Goal: Task Accomplishment & Management: Complete application form

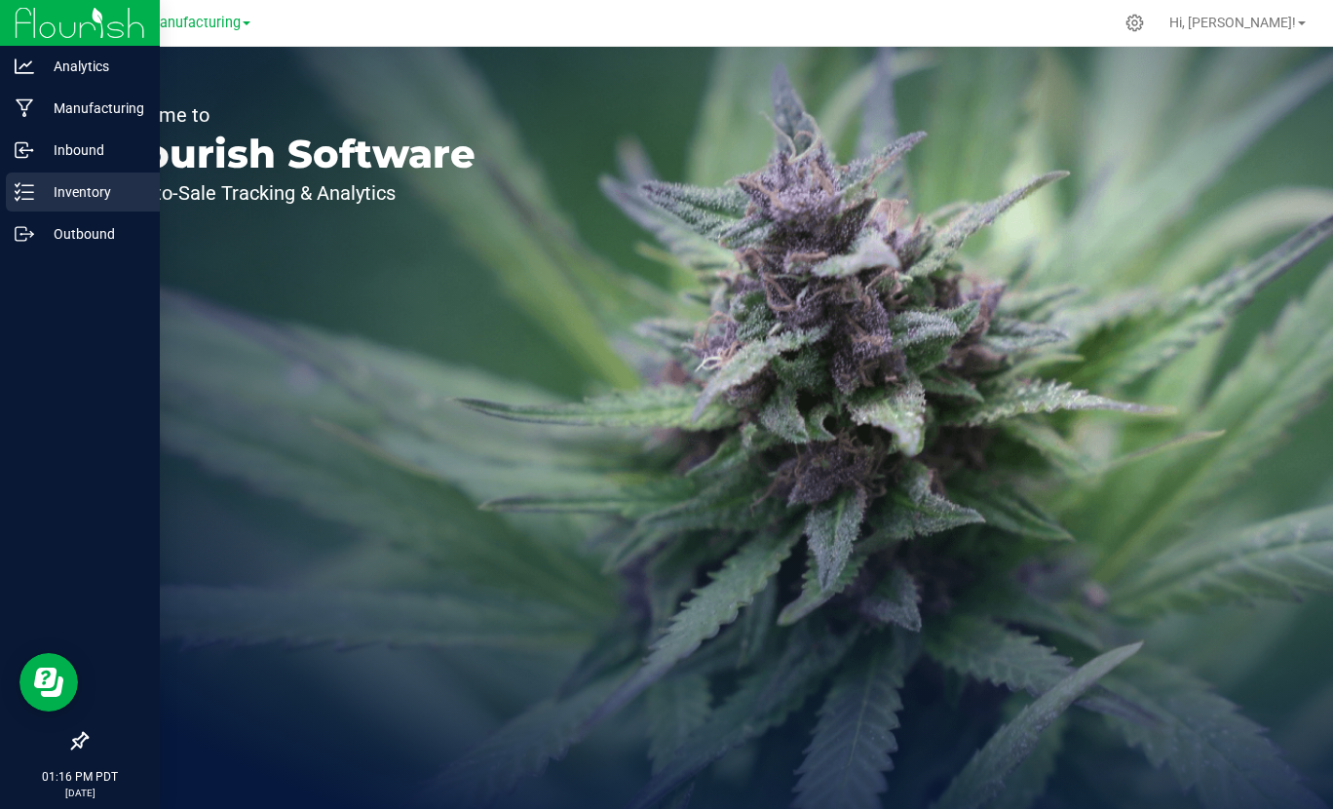
click at [80, 198] on p "Inventory" at bounding box center [92, 191] width 117 height 23
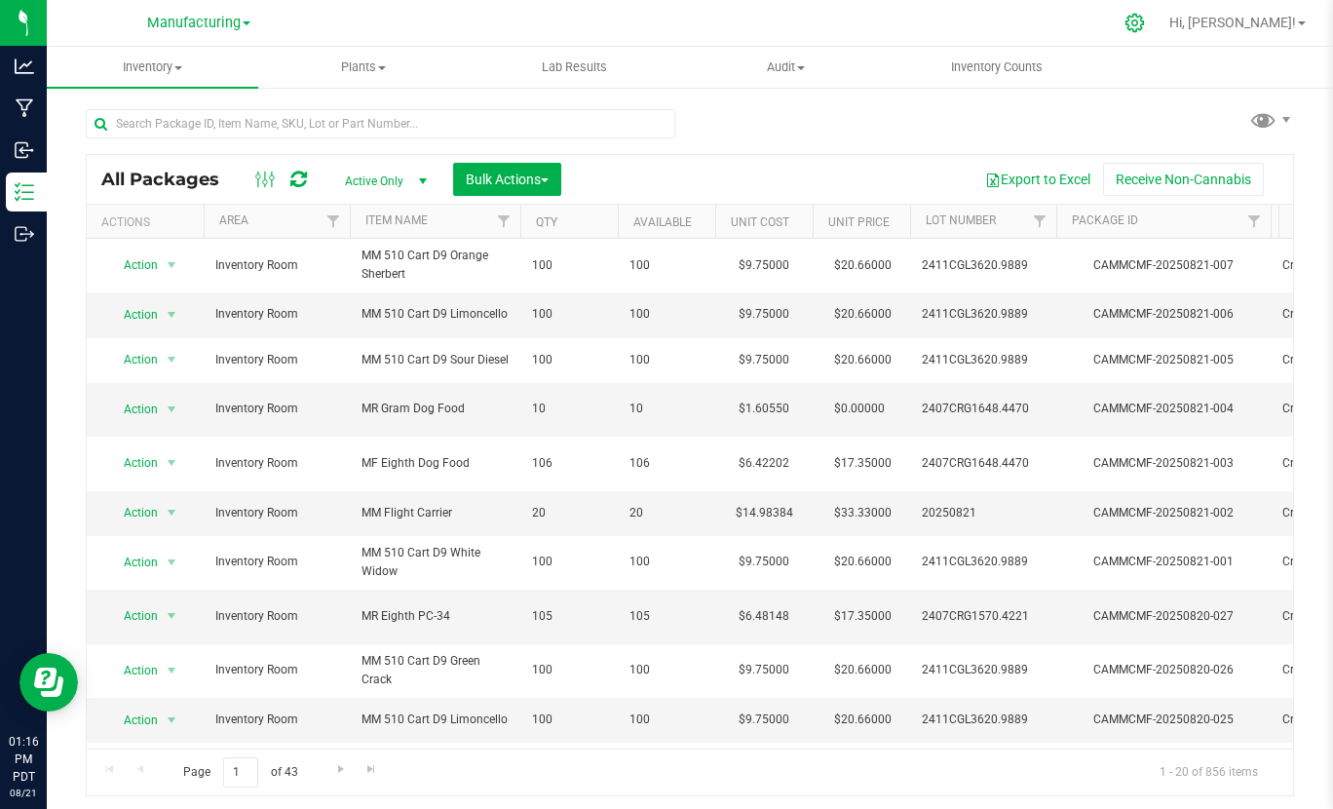
click at [1144, 23] on icon at bounding box center [1134, 23] width 19 height 19
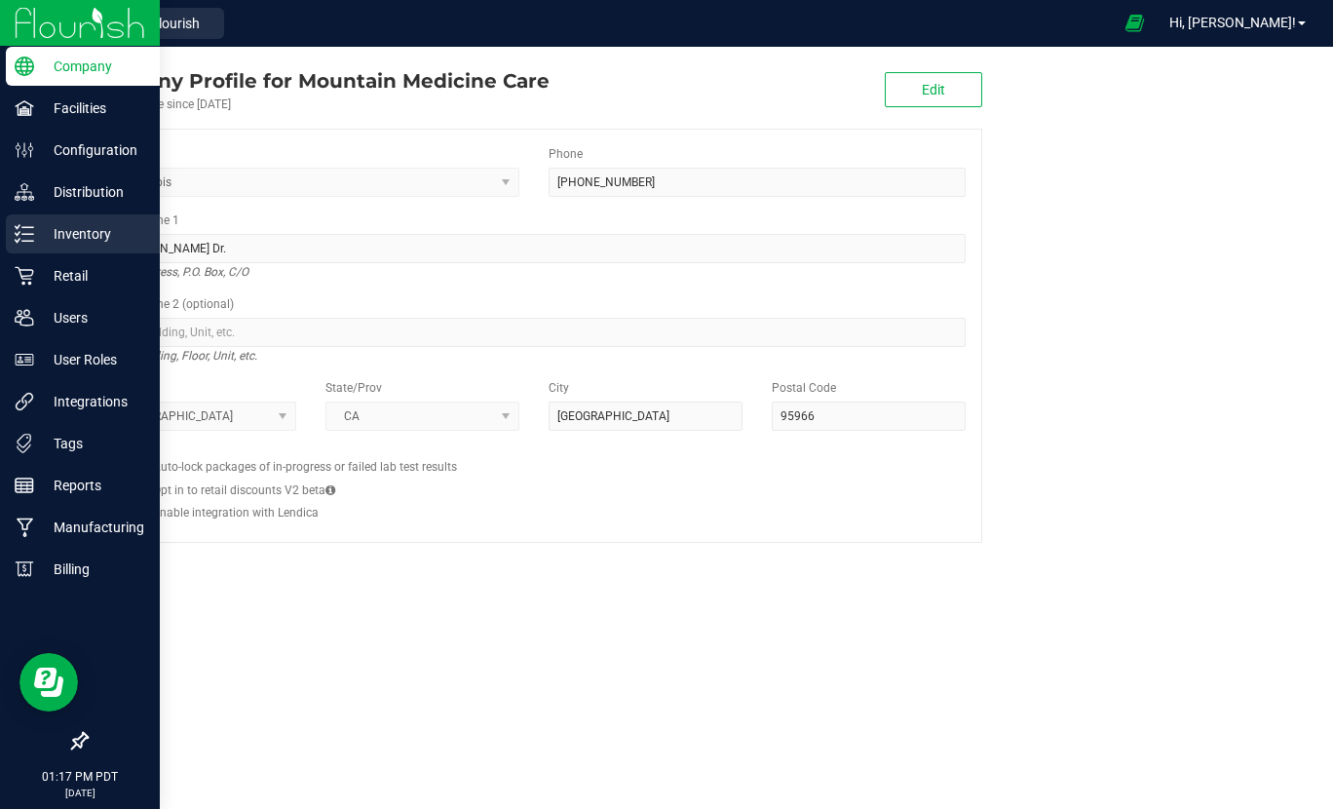
click at [87, 224] on p "Inventory" at bounding box center [92, 233] width 117 height 23
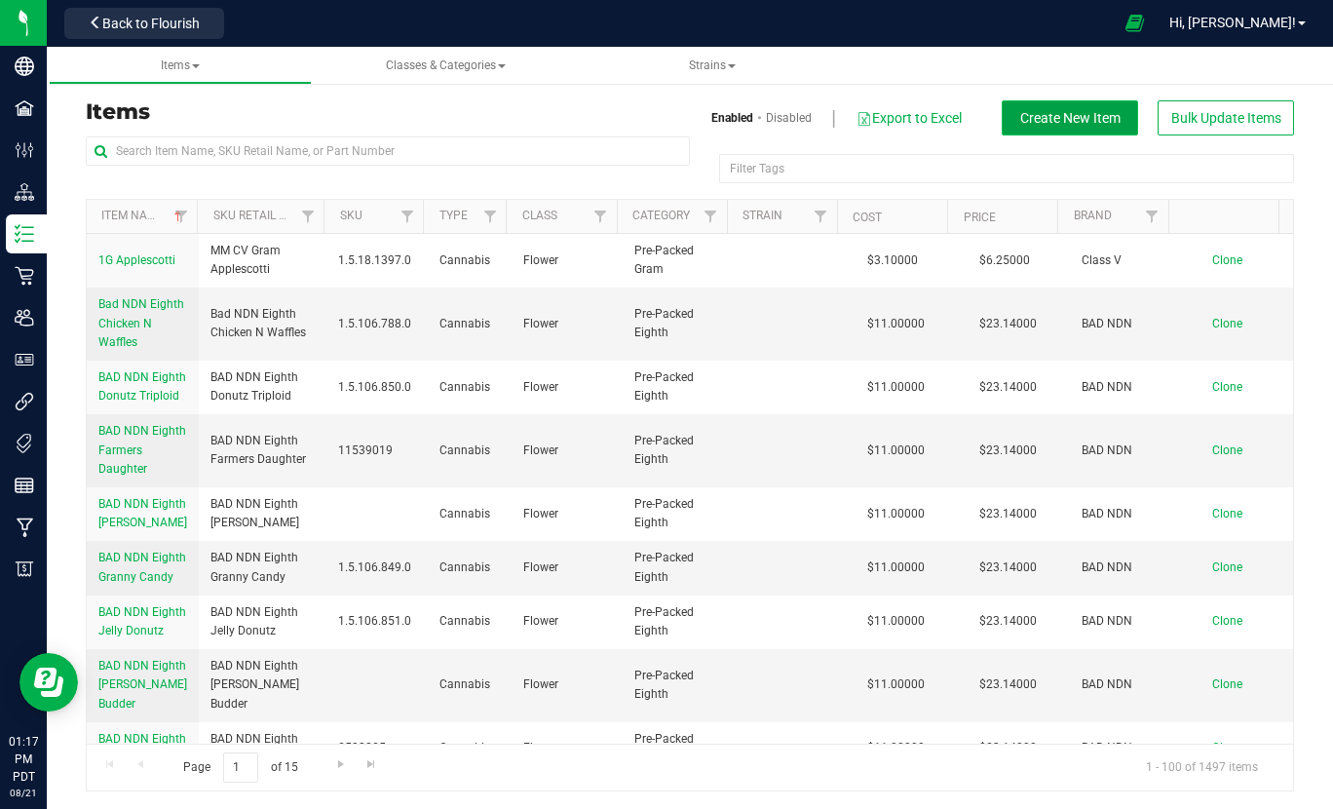
click at [1067, 119] on span "Create New Item" at bounding box center [1070, 118] width 100 height 16
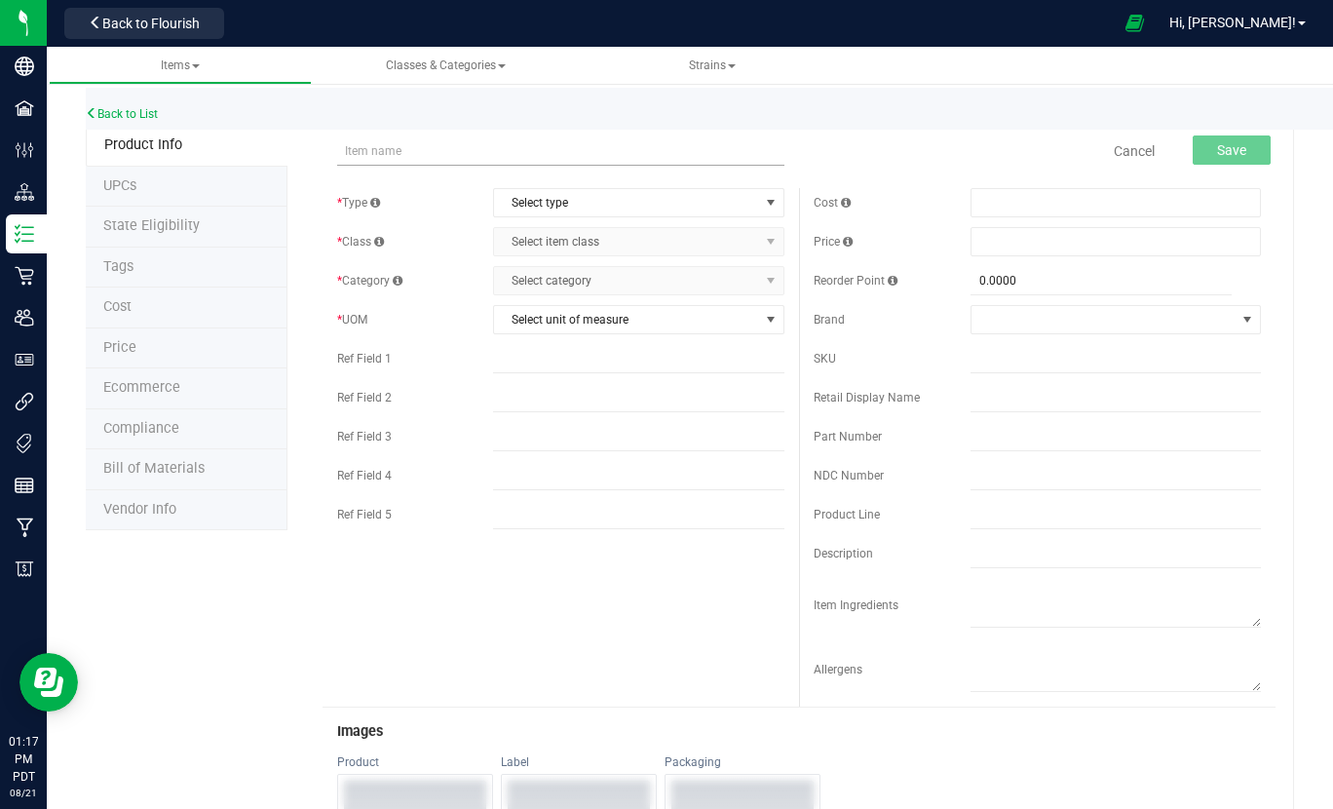
click at [366, 153] on input "text" at bounding box center [560, 150] width 447 height 29
click at [362, 155] on input "MM NF" at bounding box center [560, 150] width 447 height 29
click at [401, 147] on input "MM ENF" at bounding box center [560, 150] width 447 height 29
click at [561, 156] on input "MM ENF Grams RS-54 x Zkittles" at bounding box center [560, 150] width 447 height 29
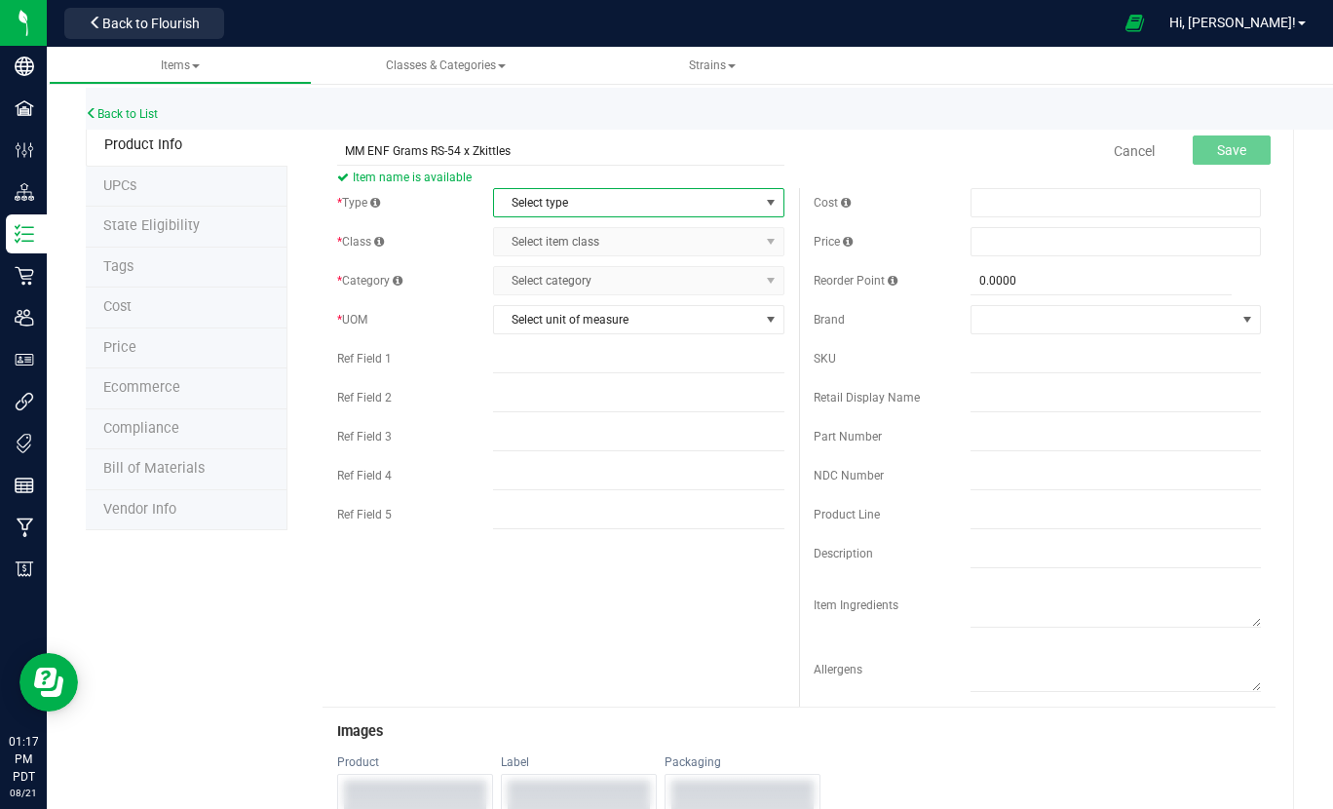
click at [556, 207] on span "Select type" at bounding box center [626, 202] width 264 height 27
click at [547, 229] on li "Cannabis" at bounding box center [632, 235] width 285 height 29
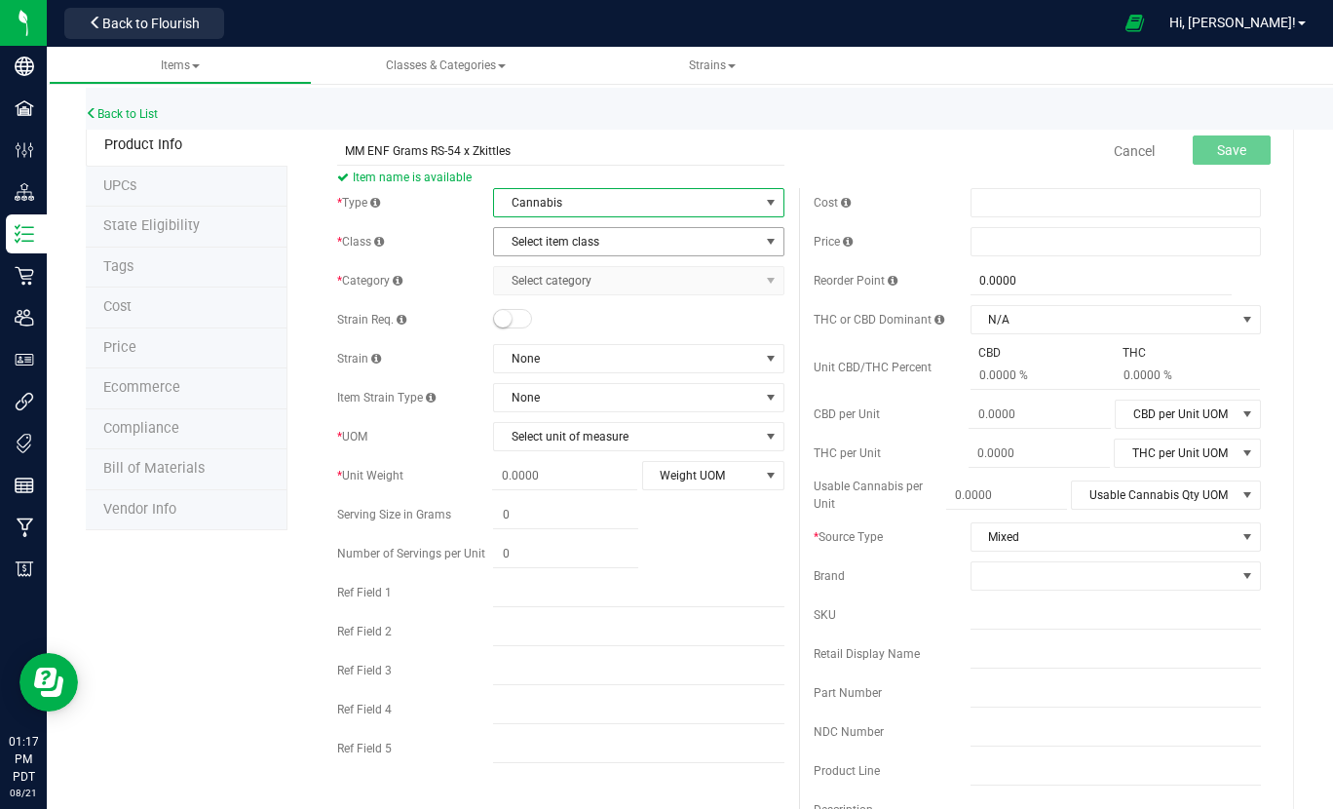
click at [539, 237] on span "Select item class" at bounding box center [626, 241] width 264 height 27
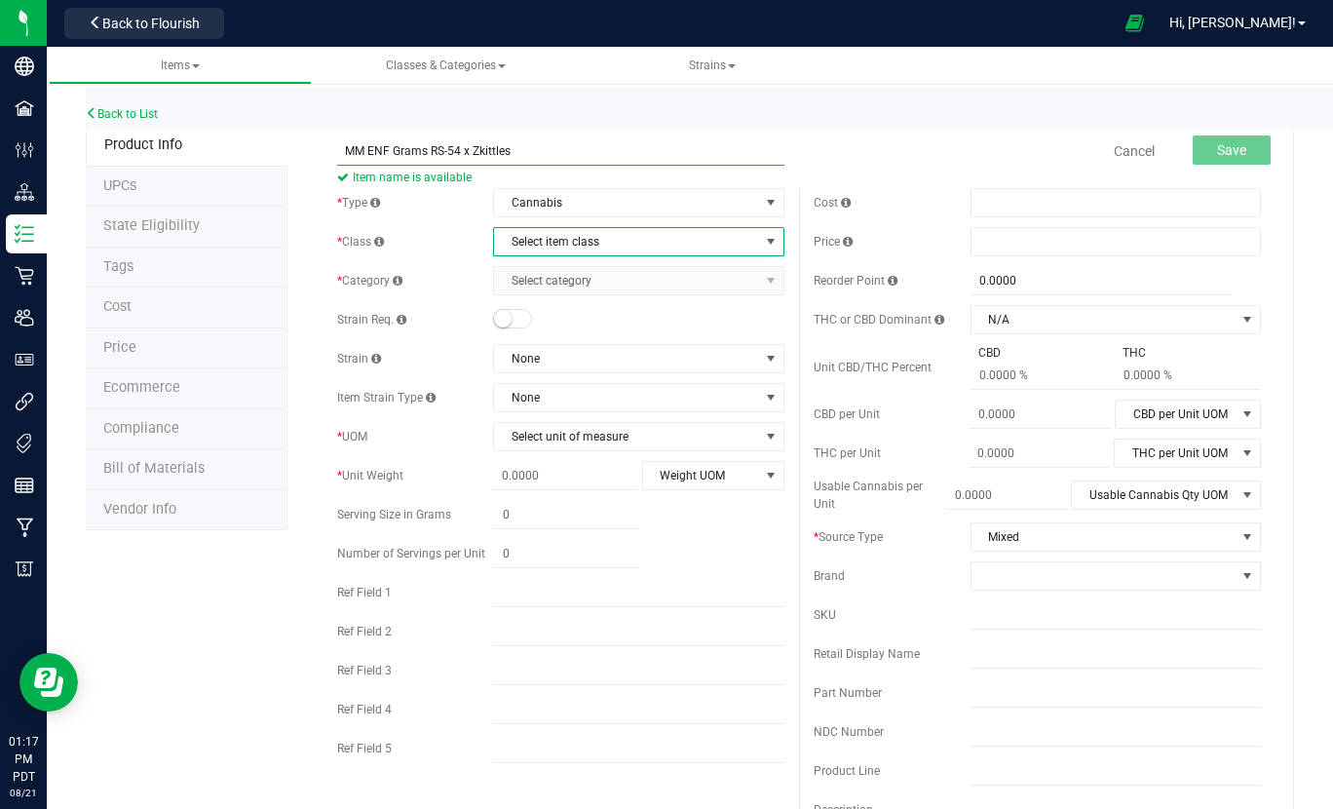
click at [422, 158] on input "MM ENF Grams RS-54 x Zkittles" at bounding box center [560, 150] width 447 height 29
type input "MM ENF Gram RS-54 x Zkittles"
click at [318, 100] on div "Back to List" at bounding box center [752, 109] width 1333 height 42
click at [590, 250] on span "Select item class" at bounding box center [626, 241] width 264 height 27
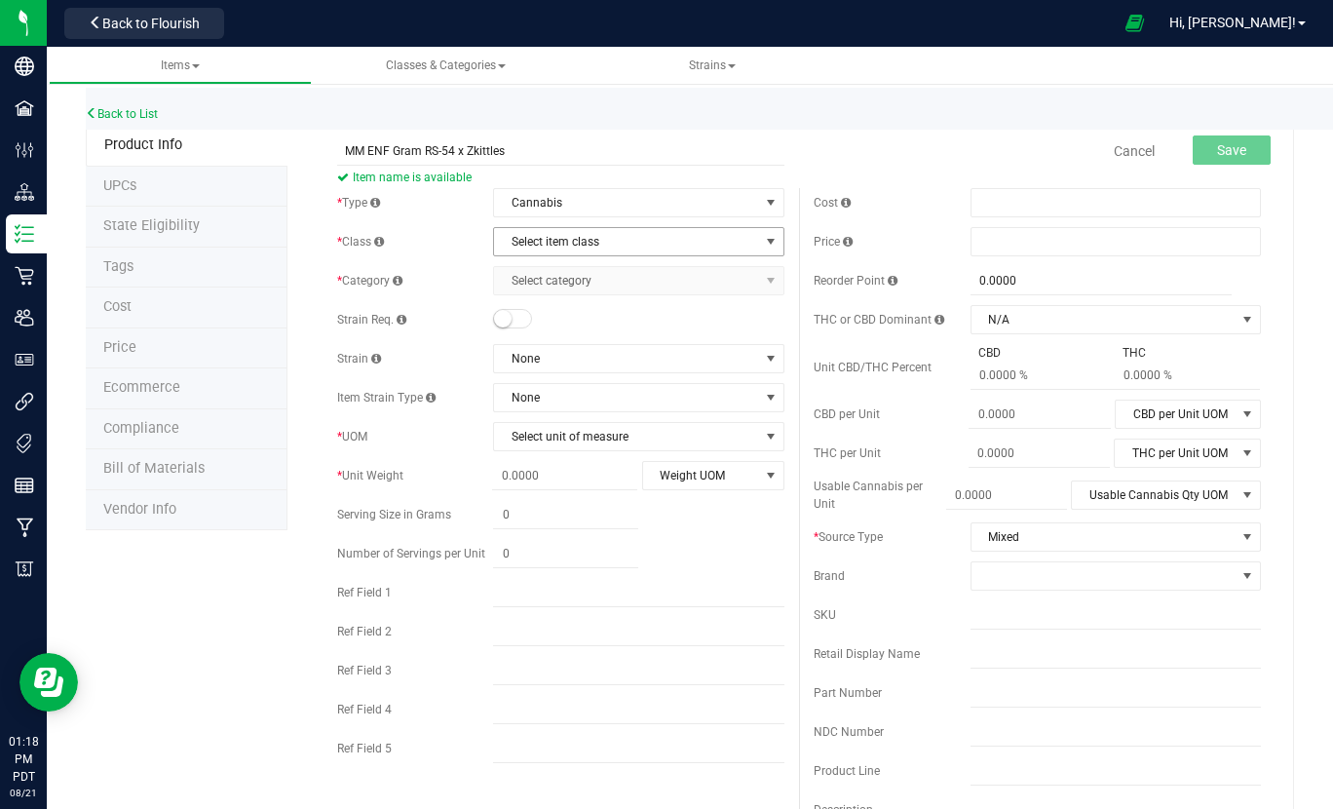
click at [573, 248] on span "Select item class" at bounding box center [626, 241] width 264 height 27
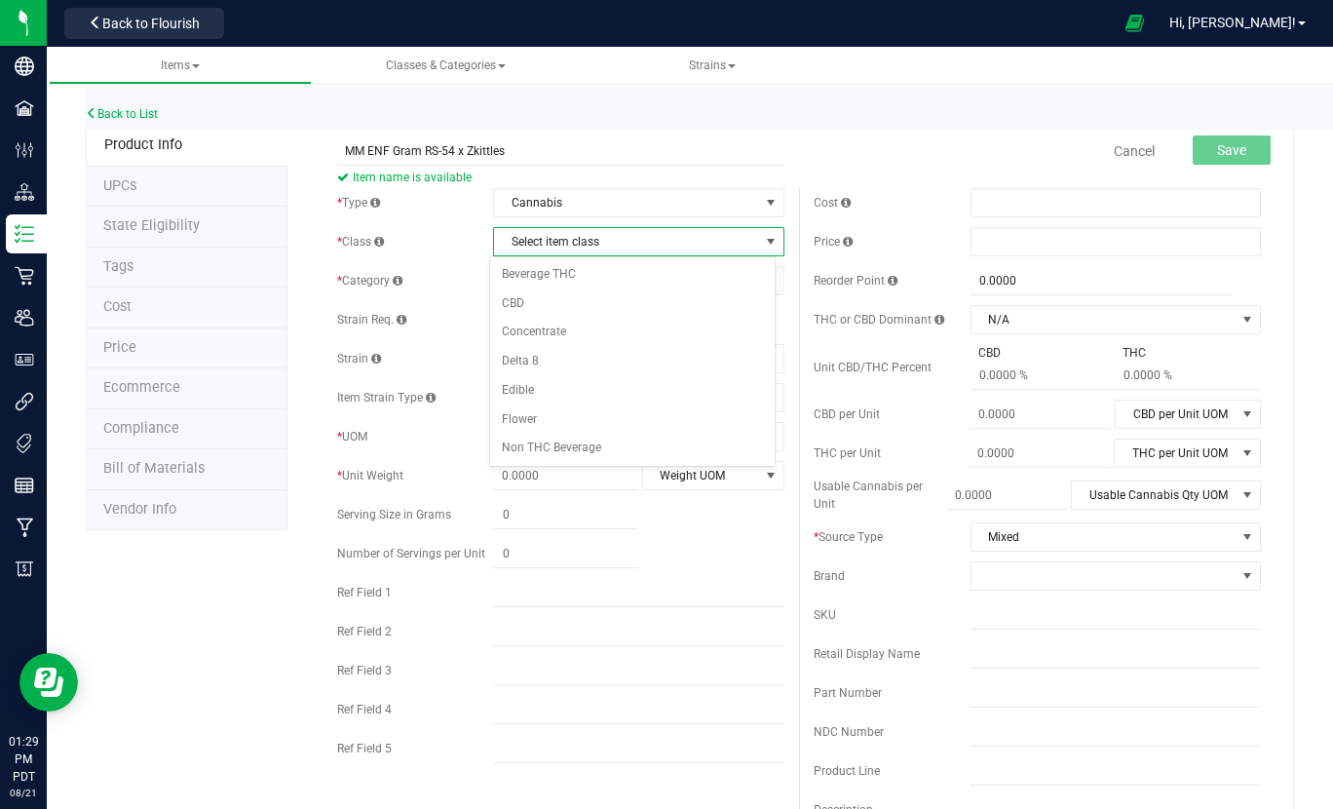
click at [648, 238] on span "Select item class" at bounding box center [626, 241] width 264 height 27
click at [599, 239] on span "Select item class" at bounding box center [626, 241] width 264 height 27
click at [541, 236] on span "Select item class" at bounding box center [626, 241] width 264 height 27
click at [540, 419] on li "Flower" at bounding box center [632, 419] width 285 height 29
click at [538, 313] on div at bounding box center [638, 319] width 290 height 19
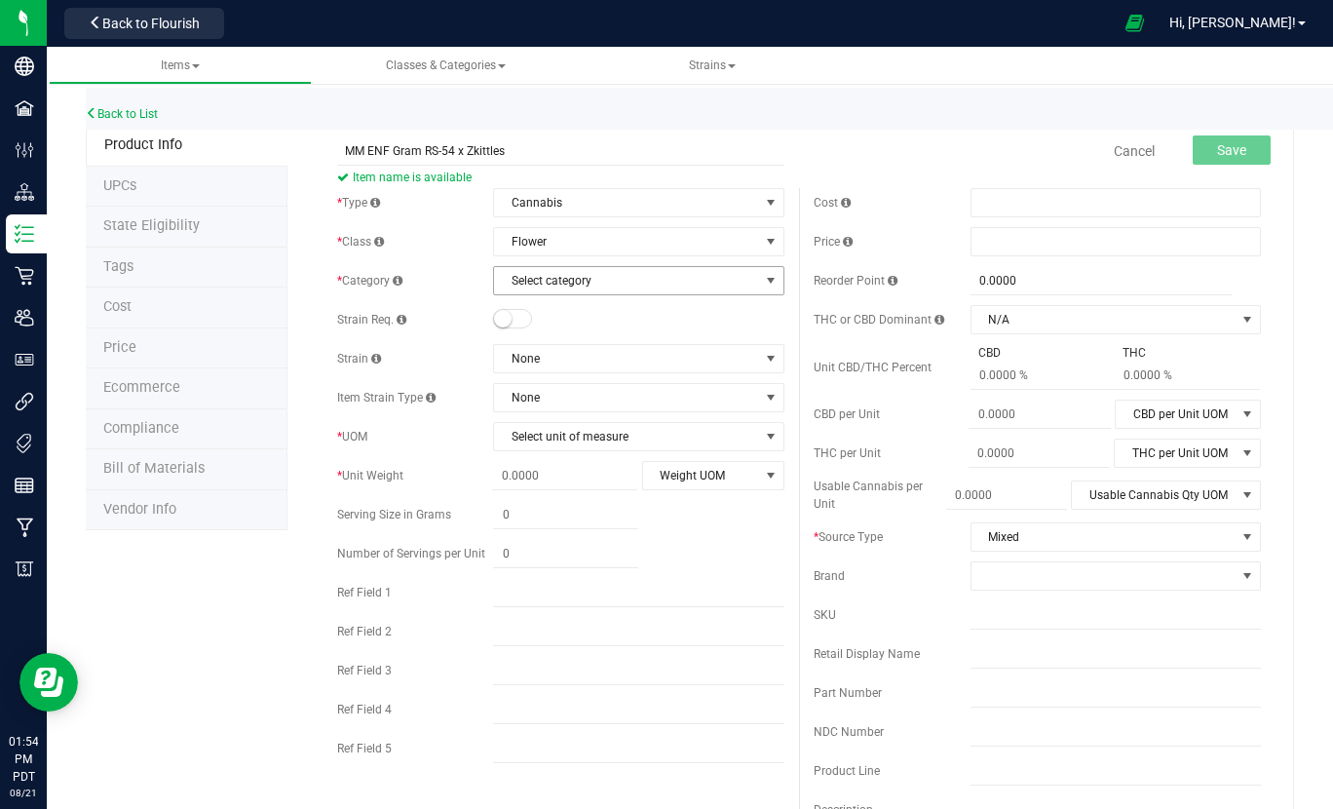
click at [542, 284] on span "Select category" at bounding box center [626, 280] width 264 height 27
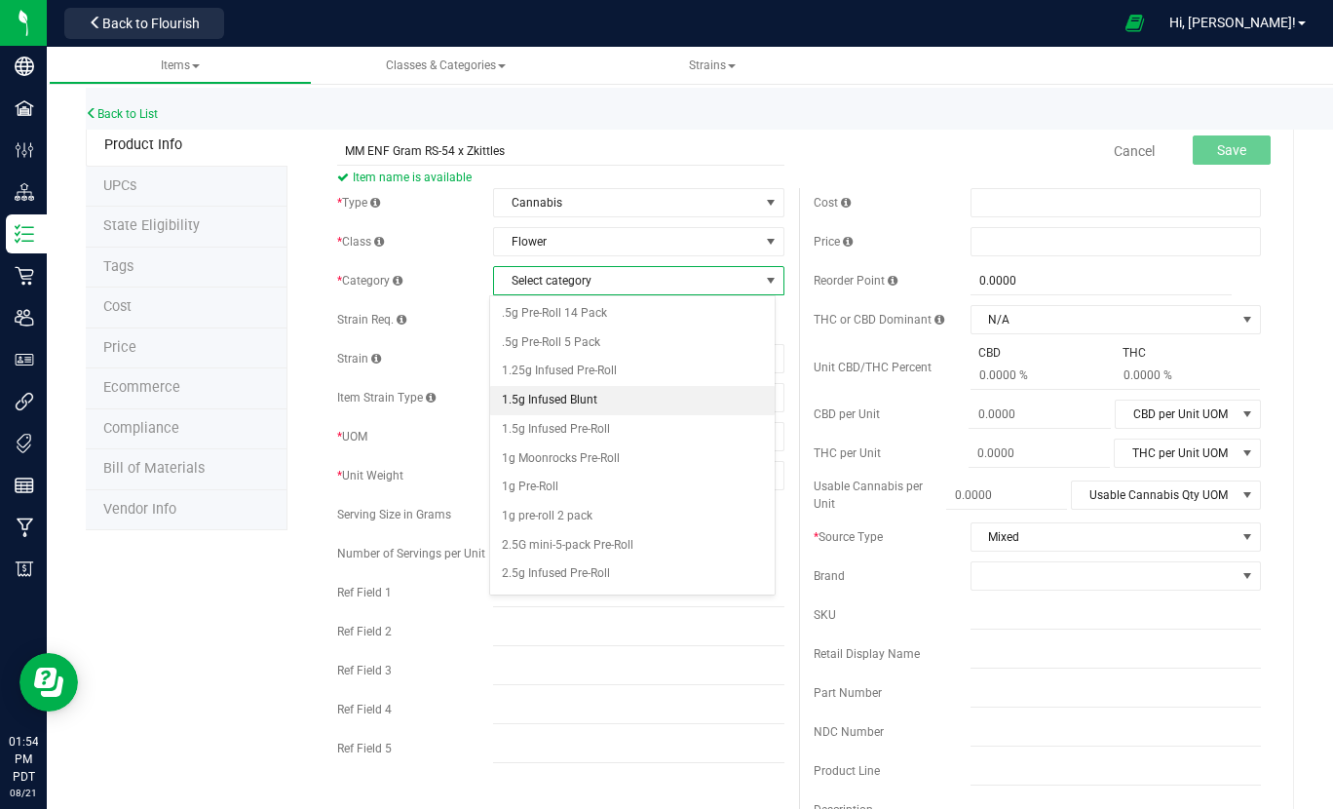
scroll to position [97, 0]
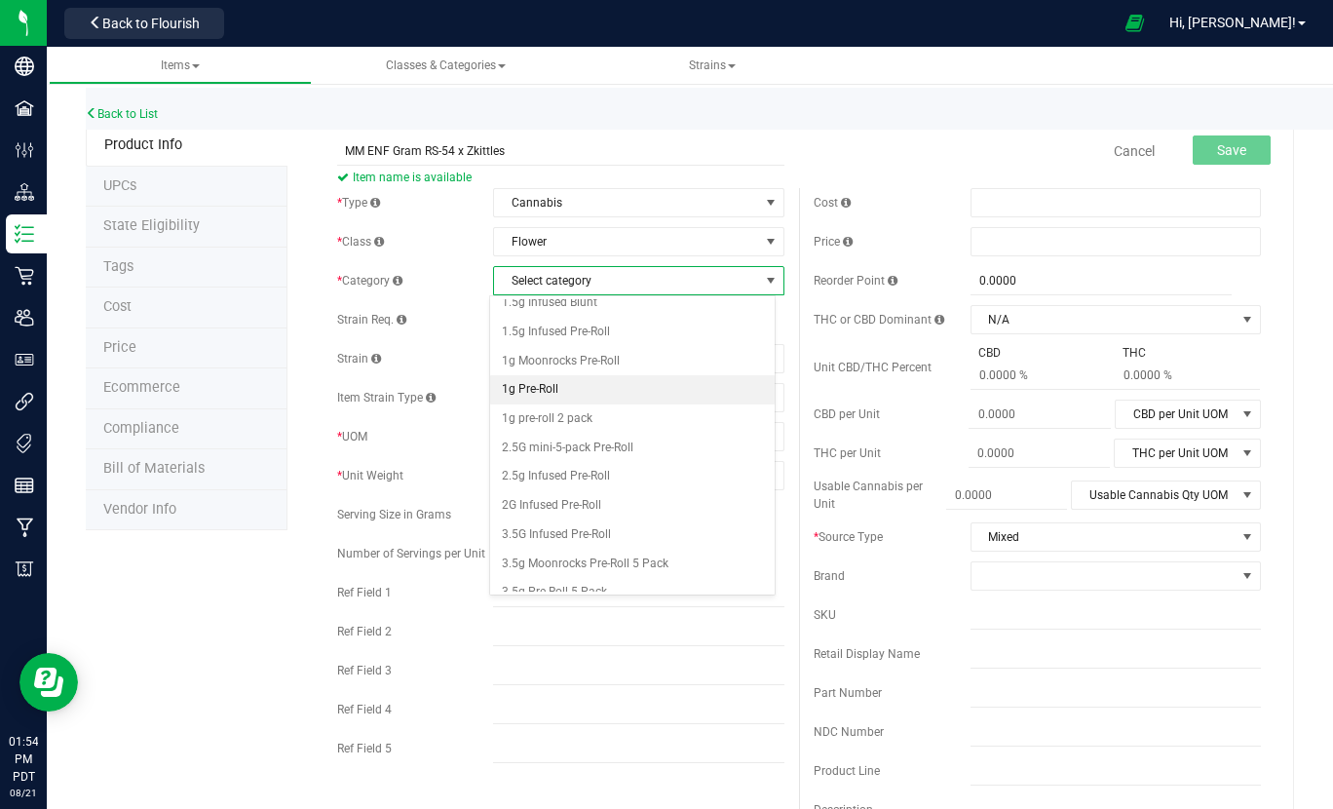
click at [559, 389] on li "1g Pre-Roll" at bounding box center [632, 389] width 285 height 29
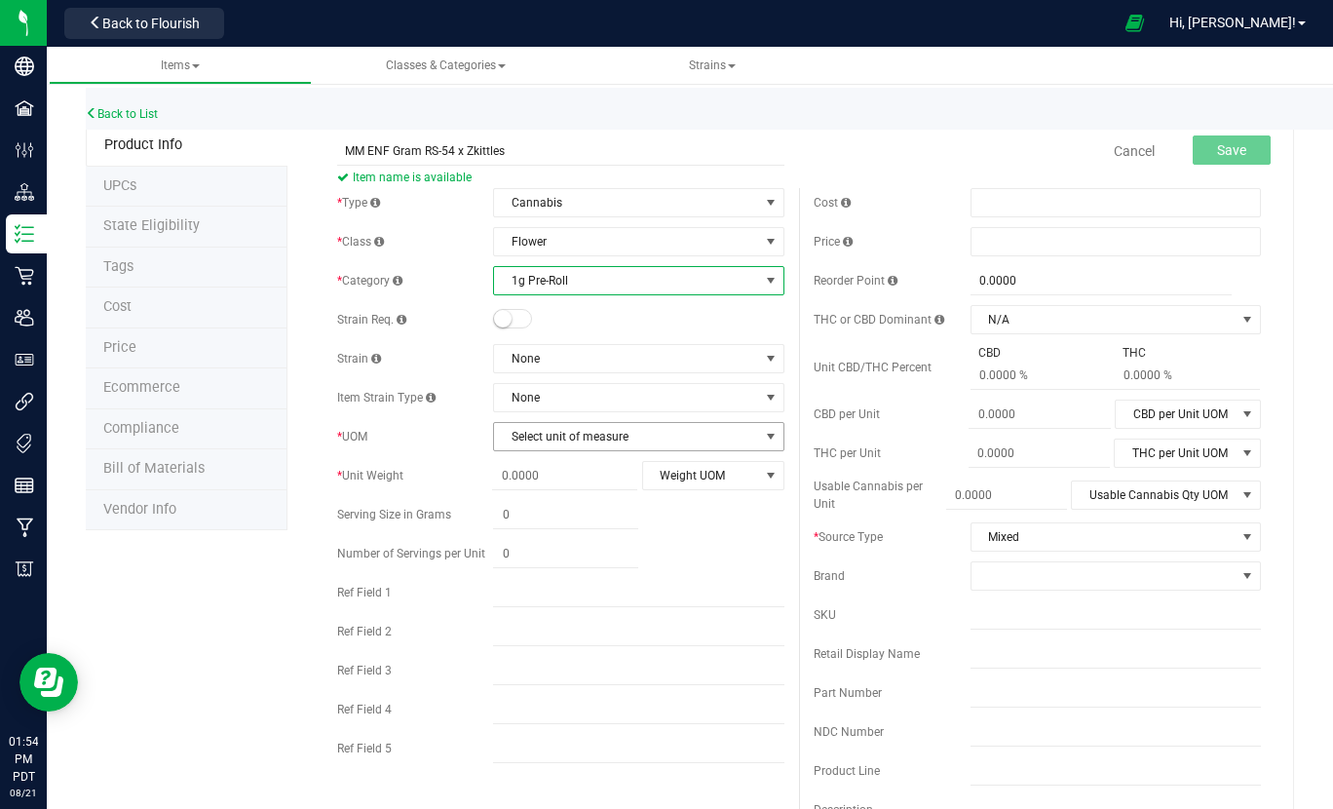
click at [510, 435] on span "Select unit of measure" at bounding box center [626, 436] width 264 height 27
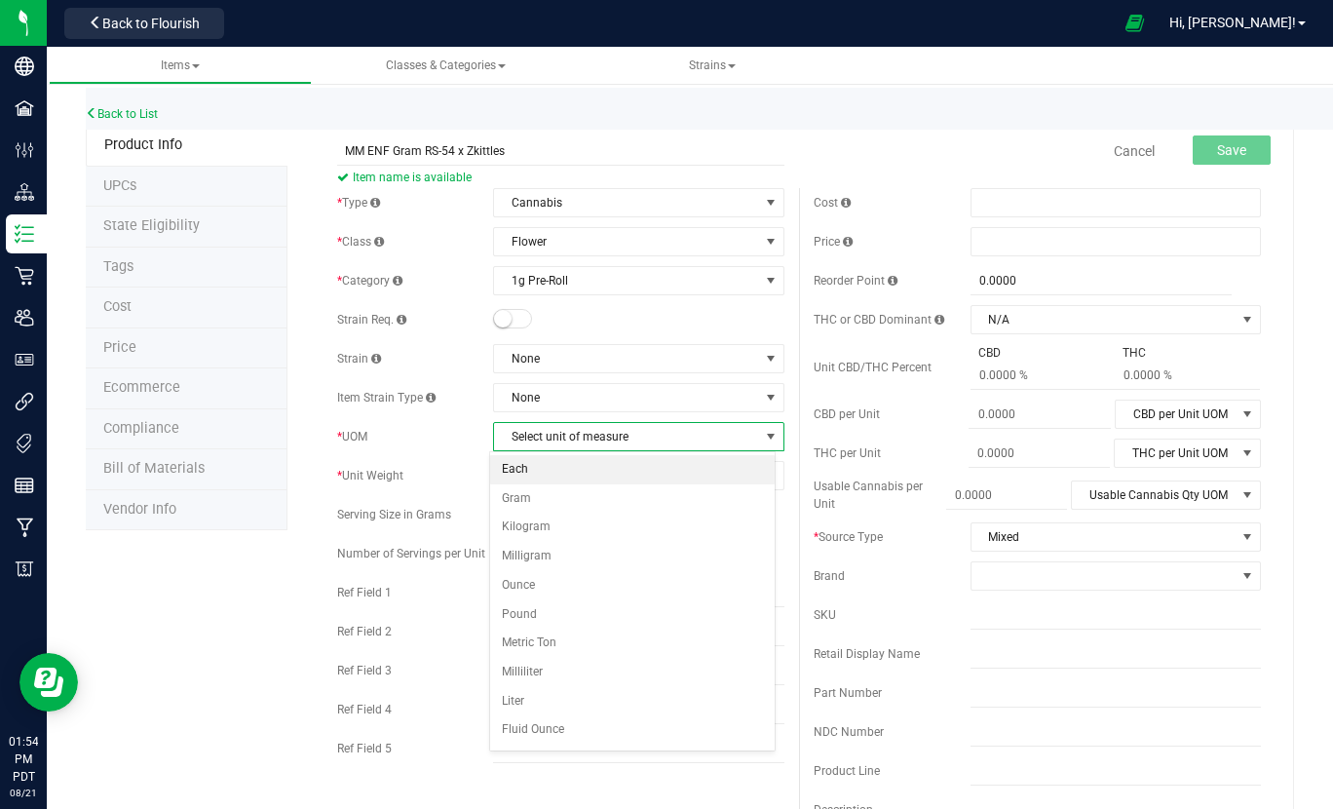
click at [520, 463] on li "Each" at bounding box center [632, 469] width 285 height 29
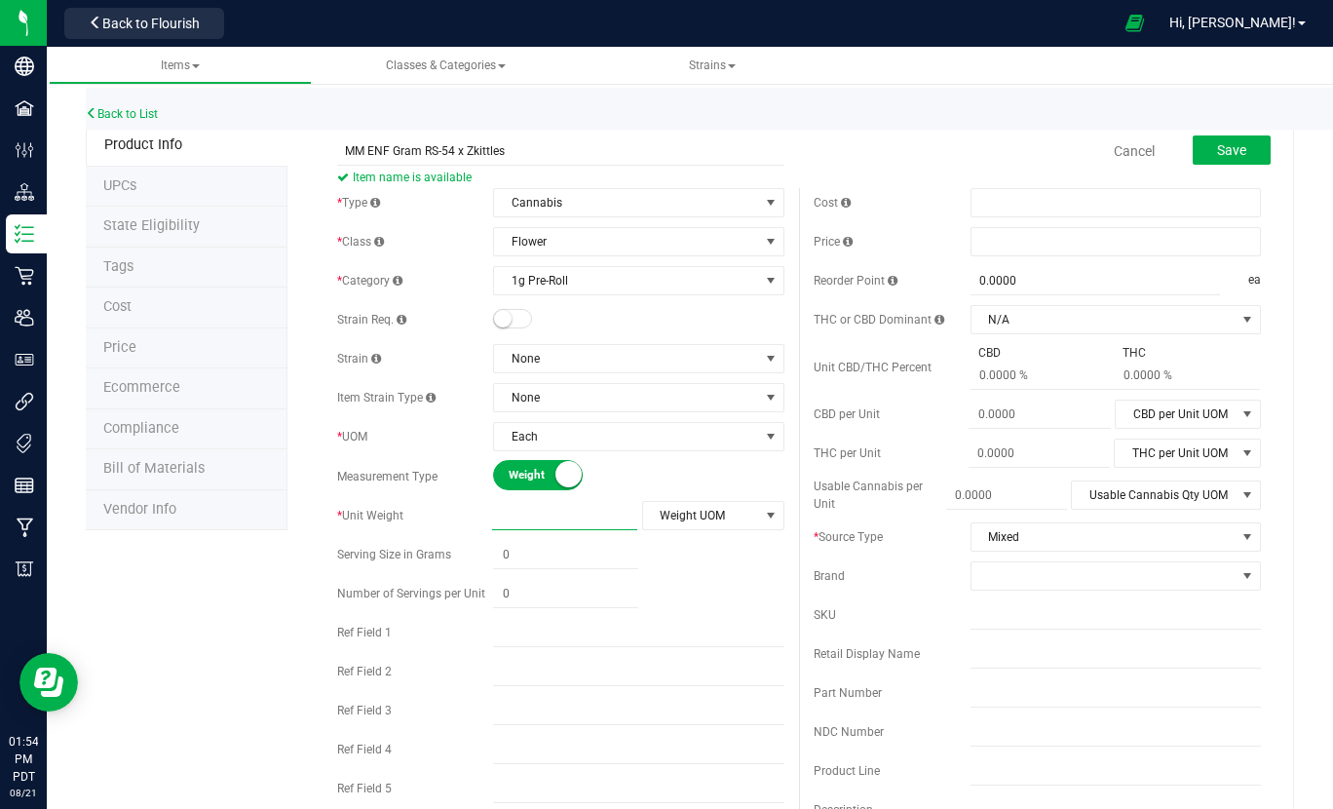
click at [528, 516] on span at bounding box center [564, 516] width 145 height 28
type input "1"
type input "1.0000"
click at [643, 512] on span "Weight UOM" at bounding box center [701, 515] width 116 height 27
click at [662, 548] on li "Gram" at bounding box center [705, 548] width 137 height 29
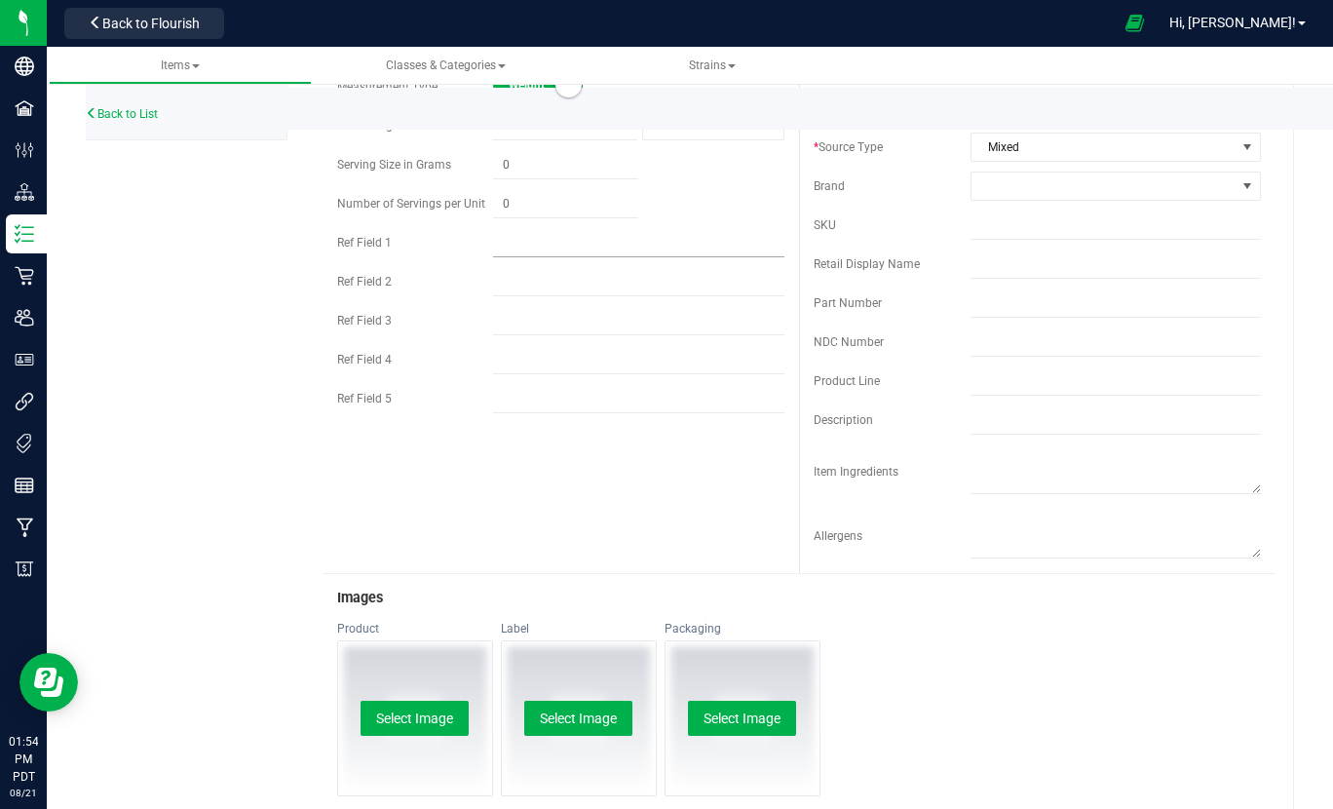
scroll to position [0, 0]
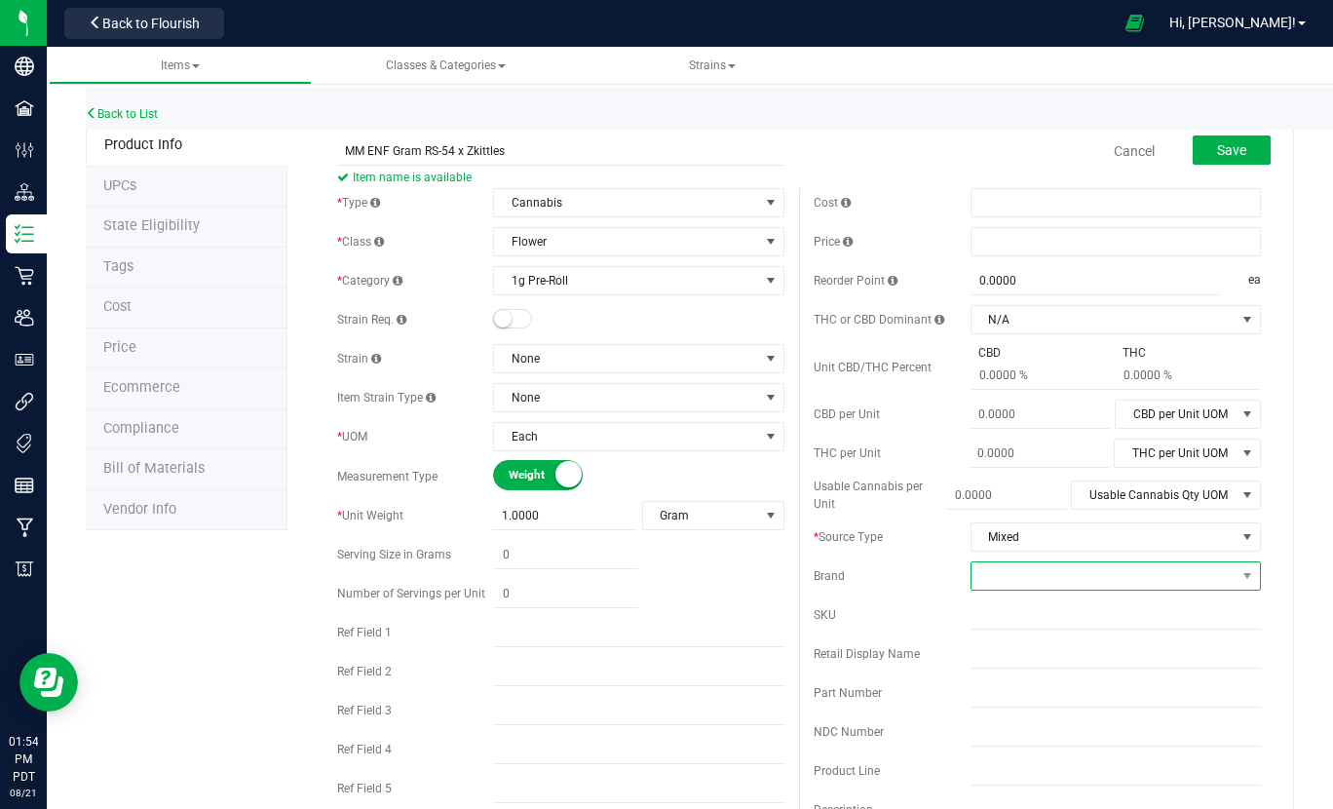
click at [1001, 570] on span at bounding box center [1103, 575] width 264 height 27
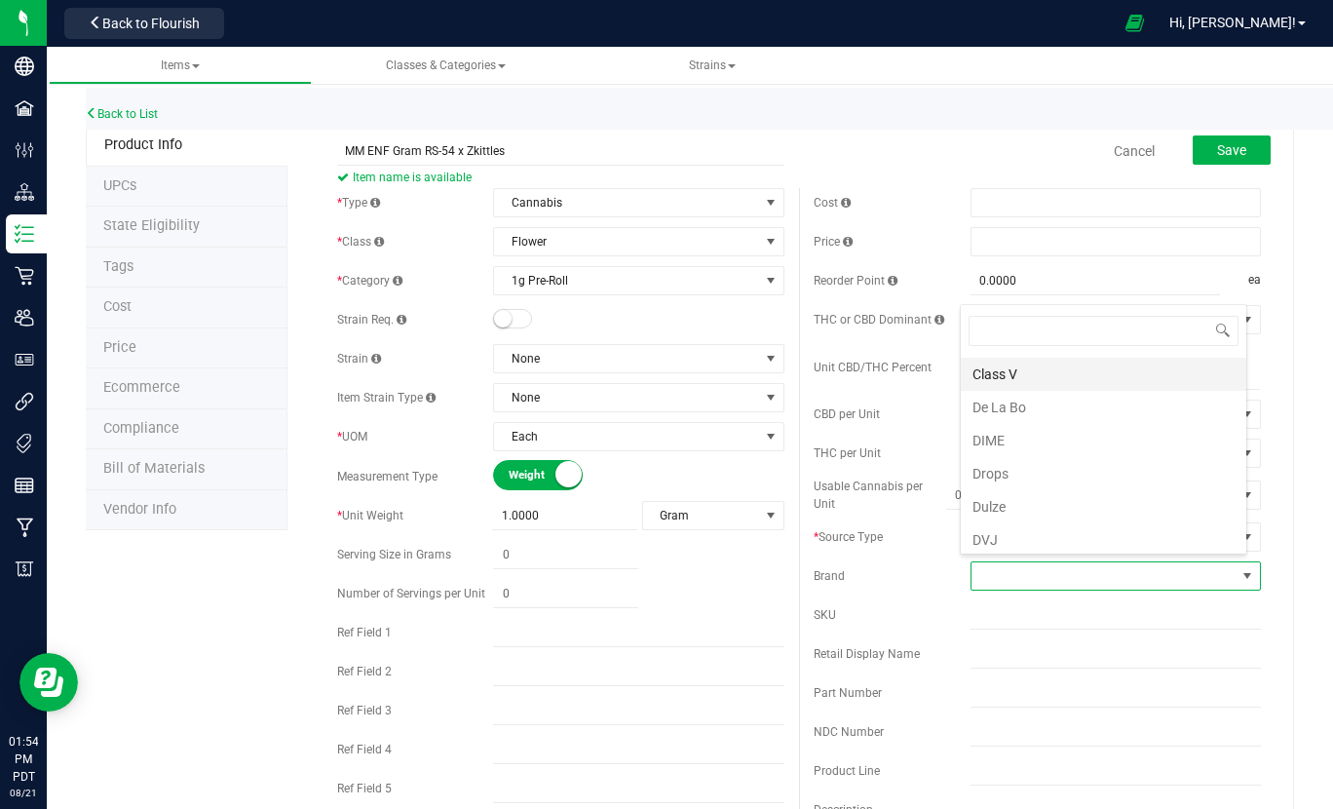
scroll to position [195, 0]
click at [1073, 473] on li "Emerald Native Fuego" at bounding box center [1103, 475] width 285 height 33
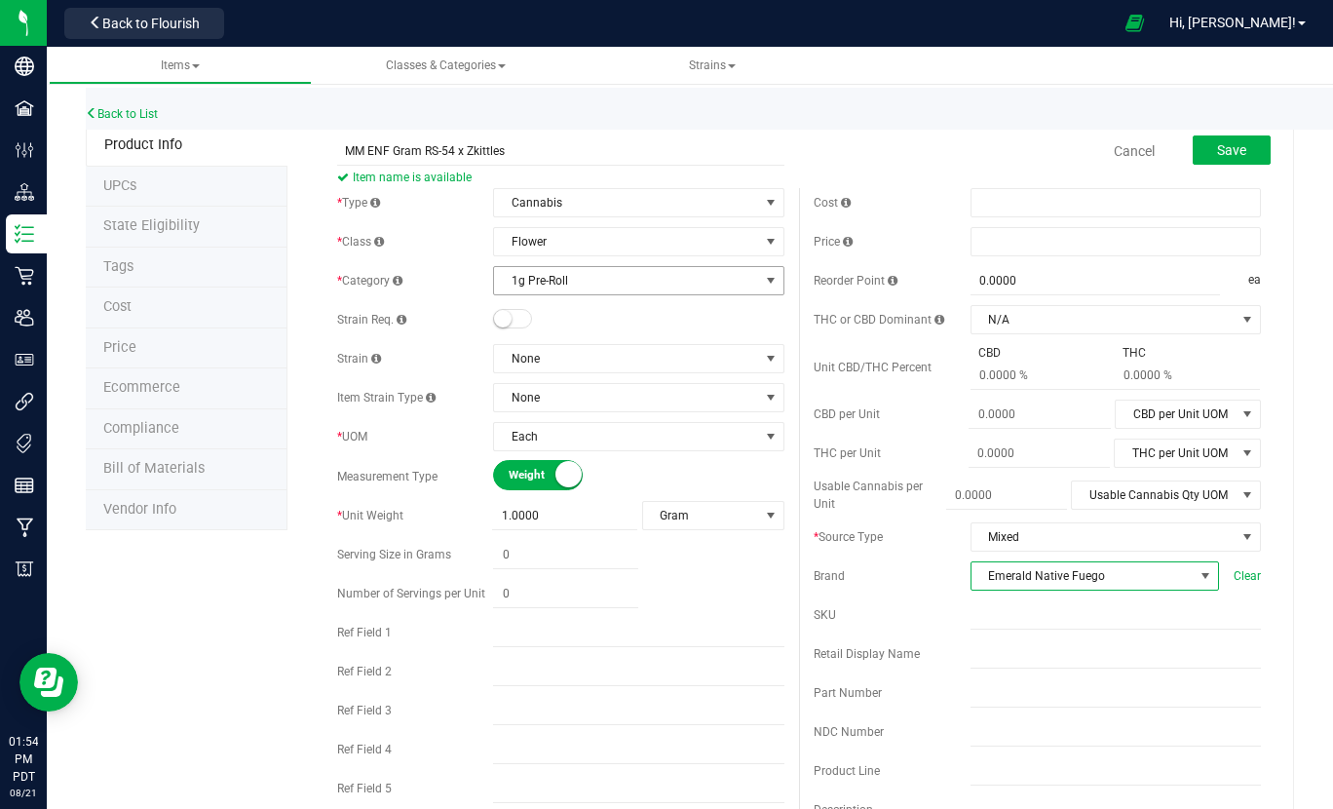
click at [586, 274] on span "1g Pre-Roll" at bounding box center [626, 280] width 264 height 27
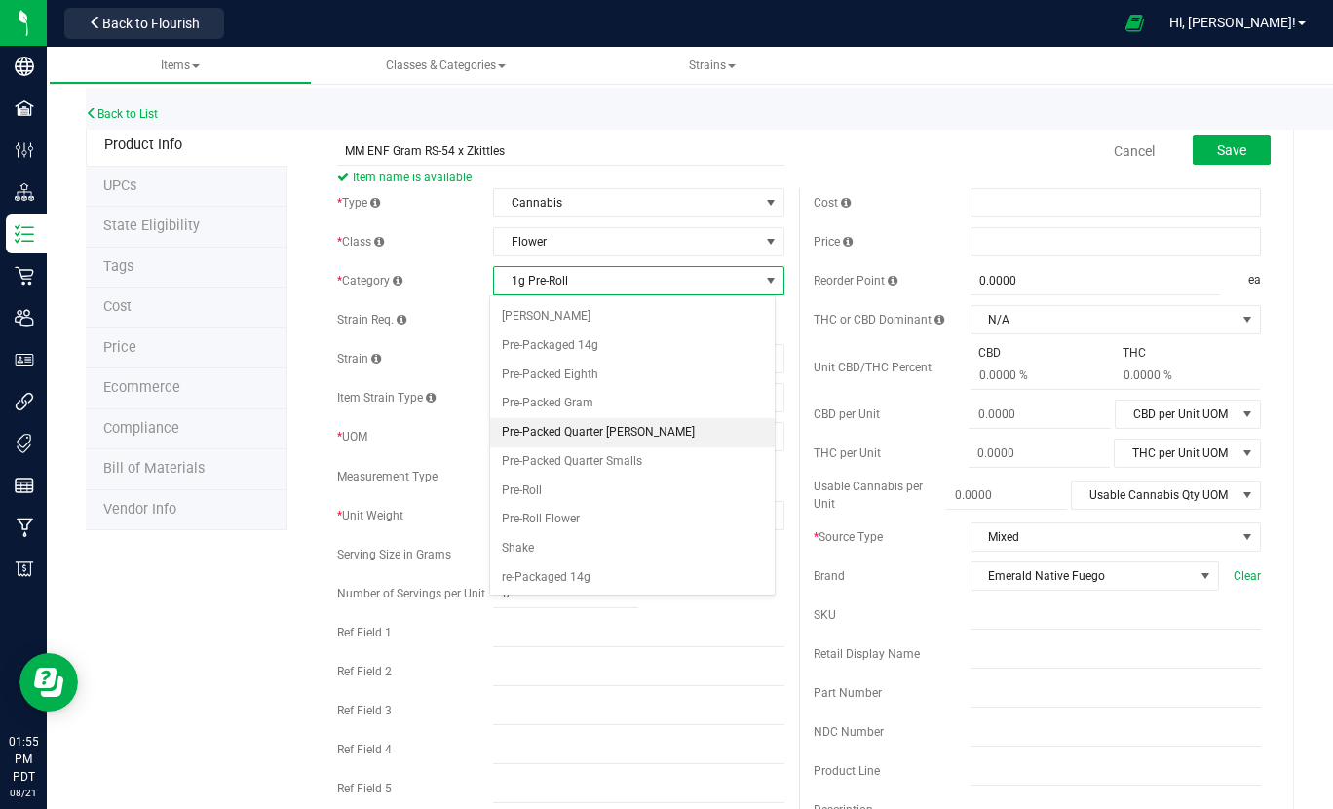
scroll to position [389, 0]
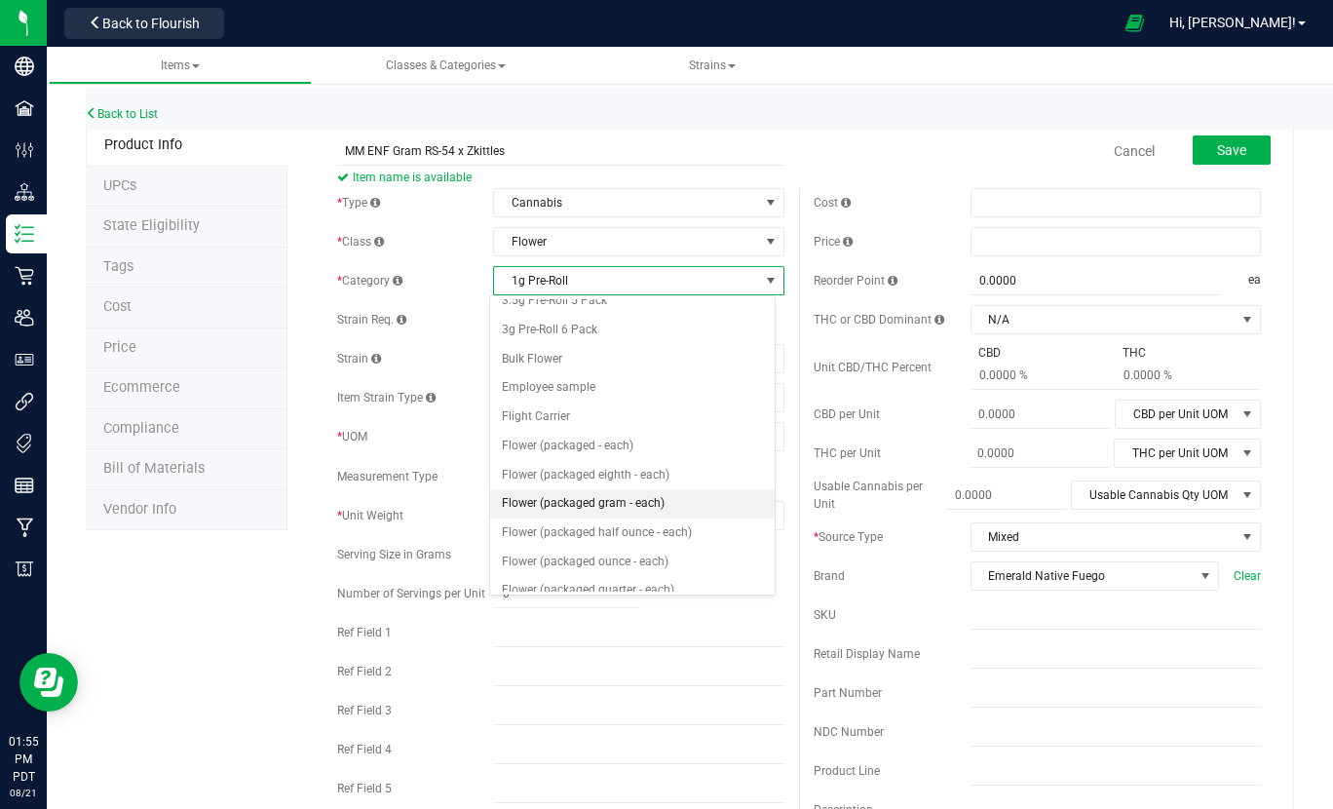
click at [573, 502] on li "Flower (packaged gram - each)" at bounding box center [632, 503] width 285 height 29
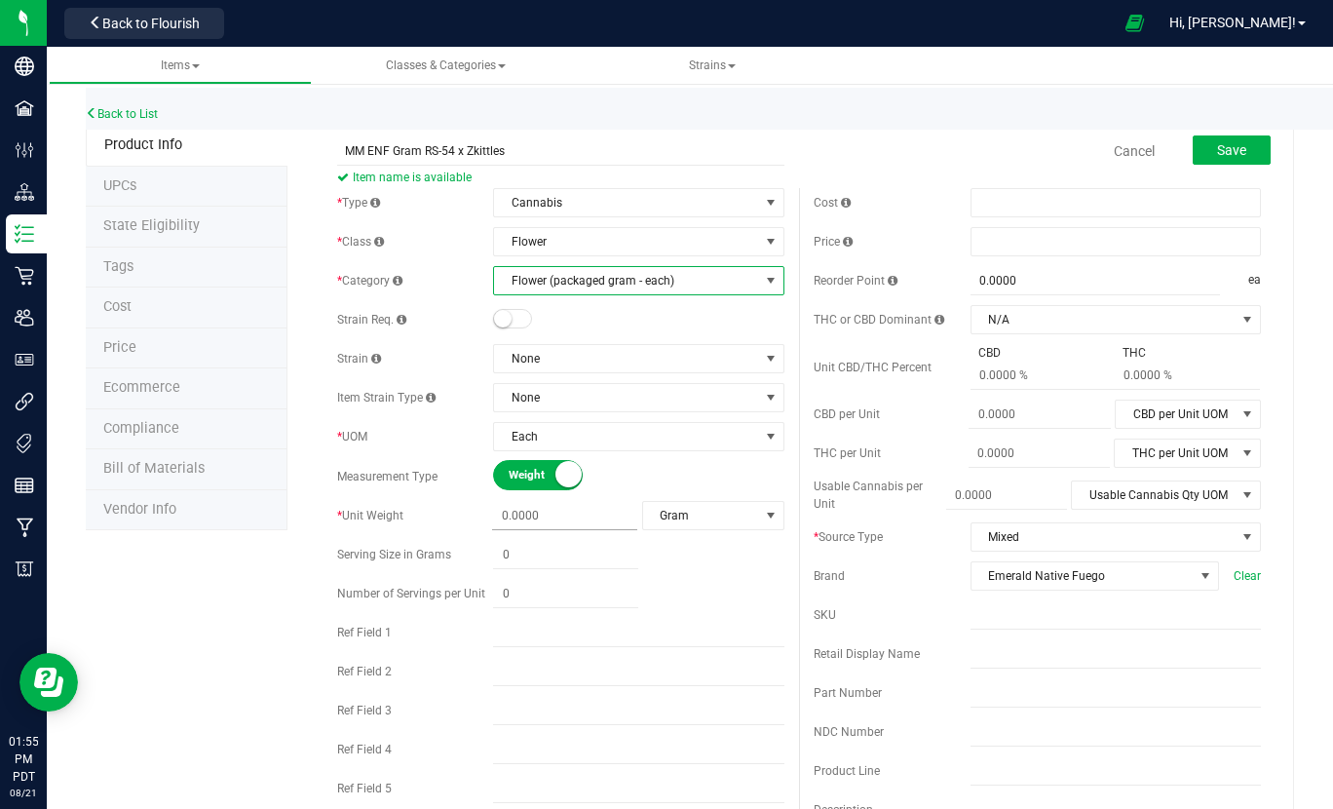
click at [551, 521] on span at bounding box center [564, 516] width 145 height 28
type input "1"
type input "1.0000"
click at [475, 424] on div "* UOM Each Select unit of measure Each" at bounding box center [560, 436] width 447 height 29
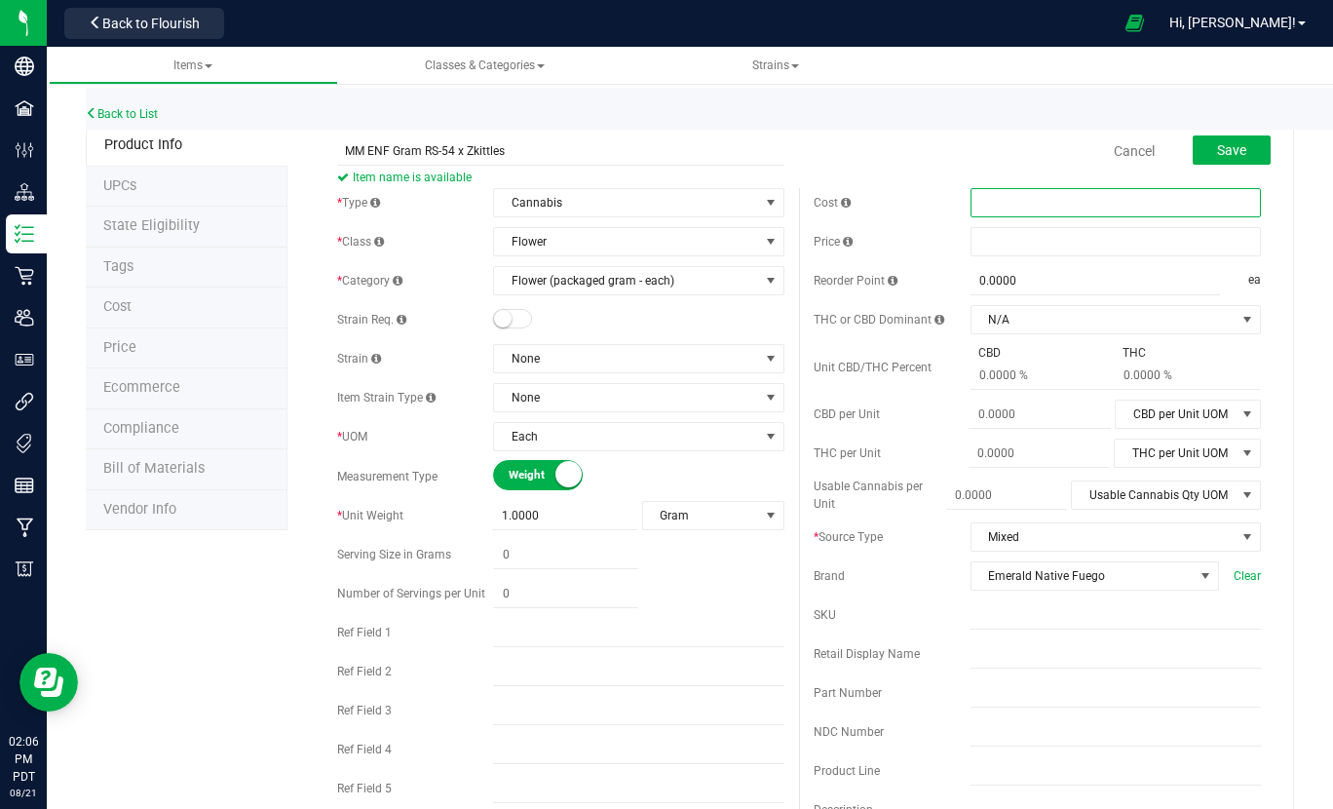
click at [1010, 203] on span at bounding box center [1115, 202] width 290 height 29
type input "2.48"
type input "$2.48000"
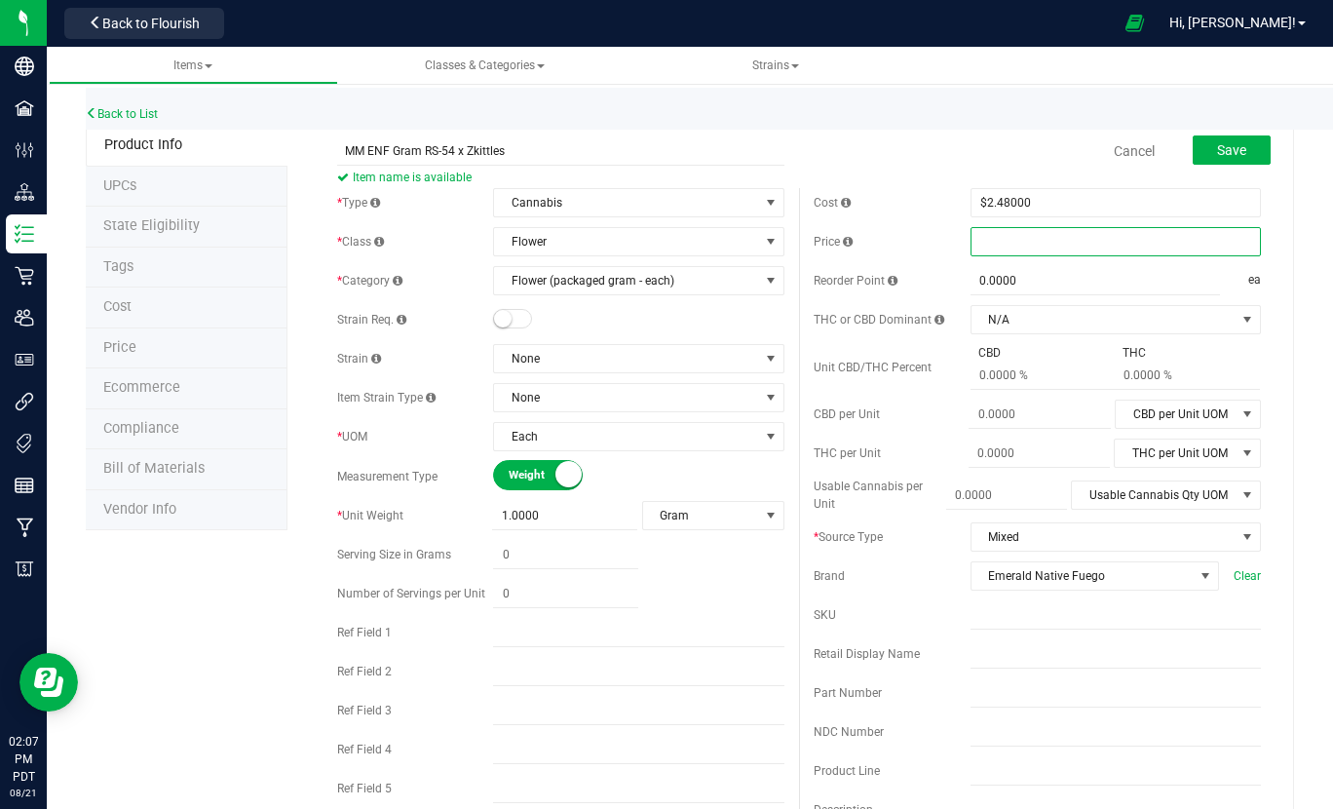
click at [1002, 240] on span at bounding box center [1115, 241] width 290 height 29
type input "4.96"
type input "$4.96000"
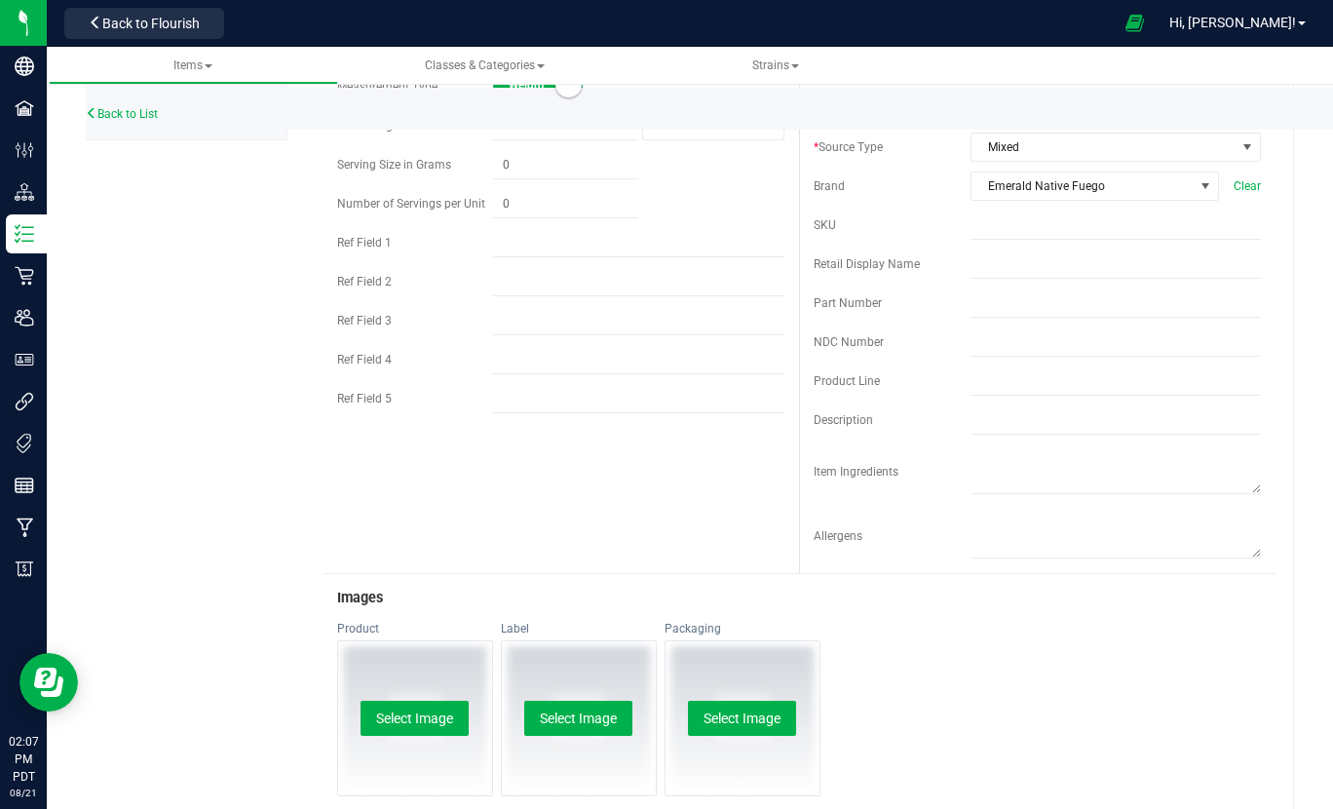
scroll to position [0, 0]
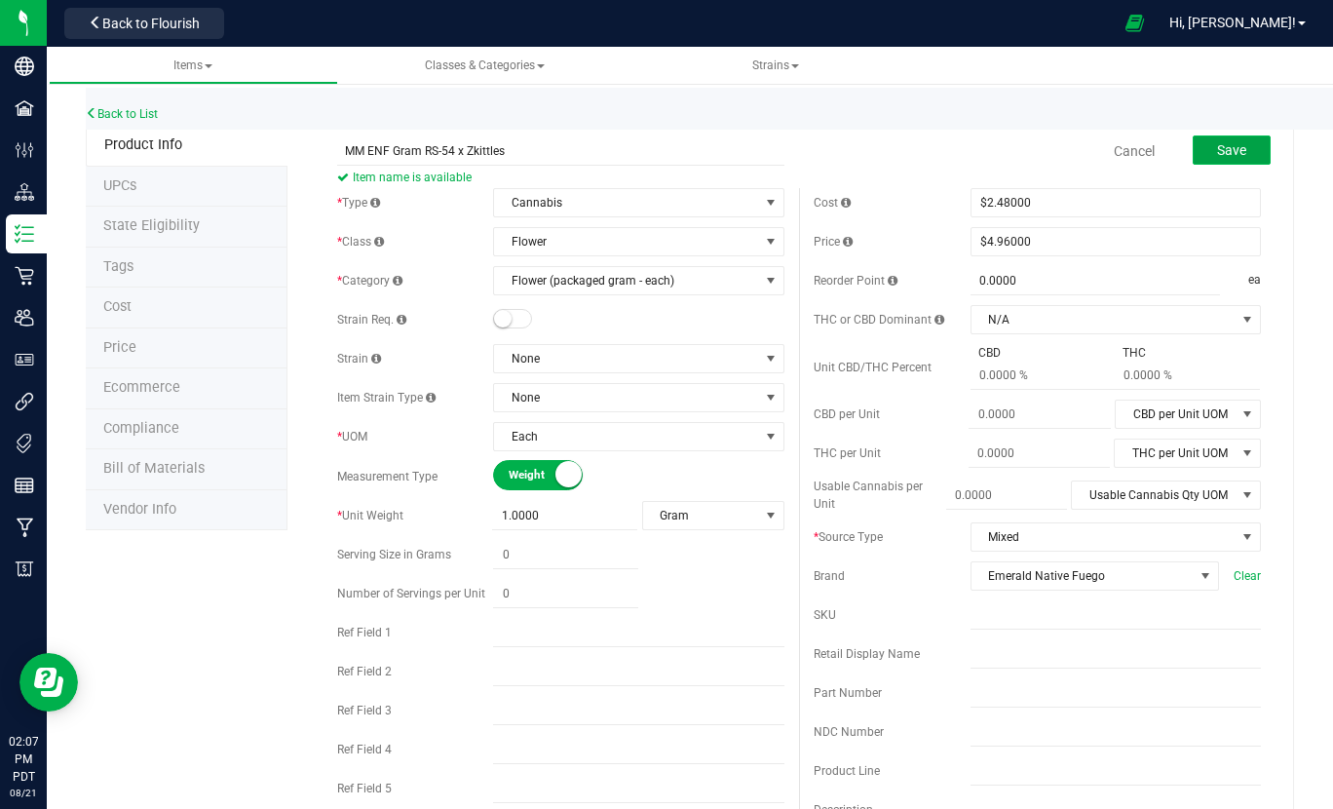
click at [1192, 148] on button "Save" at bounding box center [1231, 149] width 78 height 29
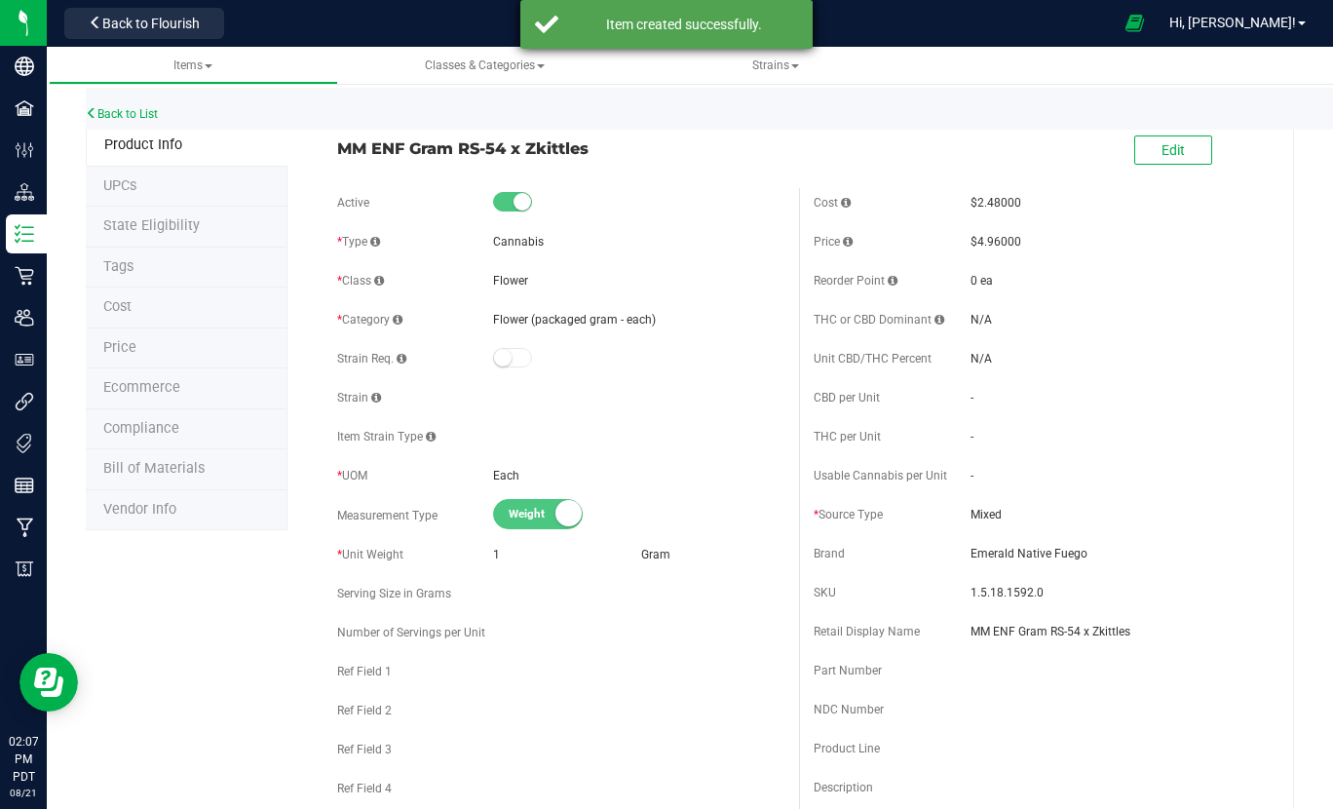
click at [540, 19] on div "Item created successfully." at bounding box center [666, 24] width 292 height 49
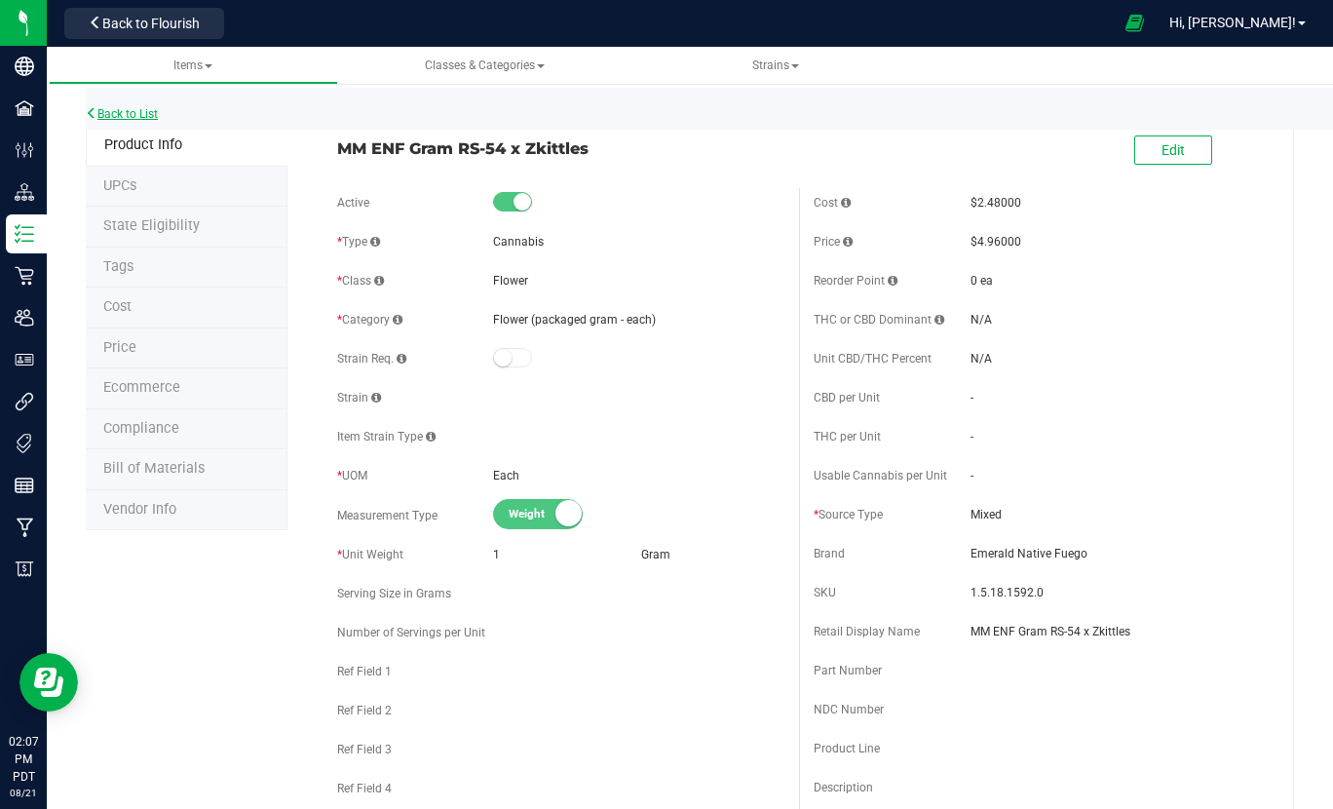
click at [144, 110] on link "Back to List" at bounding box center [122, 114] width 72 height 14
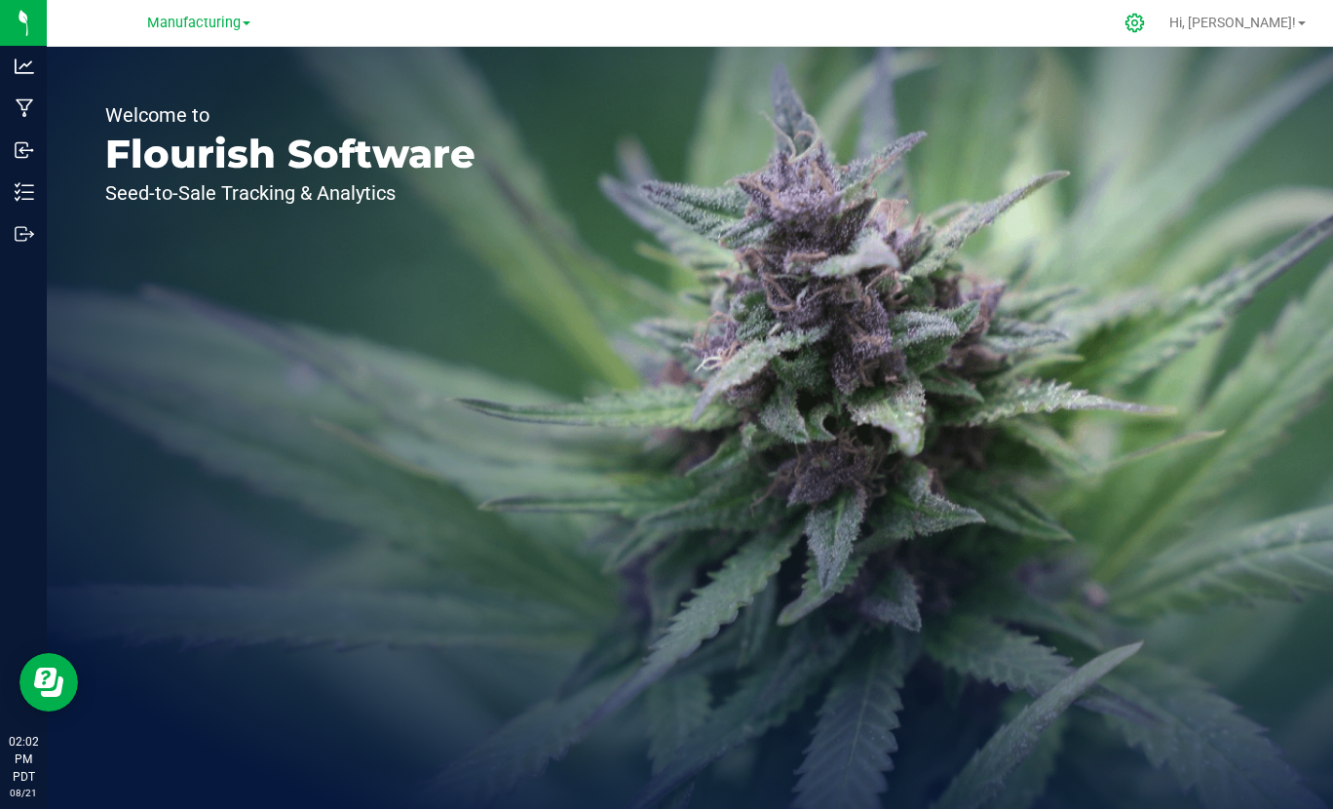
click at [1145, 22] on icon at bounding box center [1134, 23] width 20 height 20
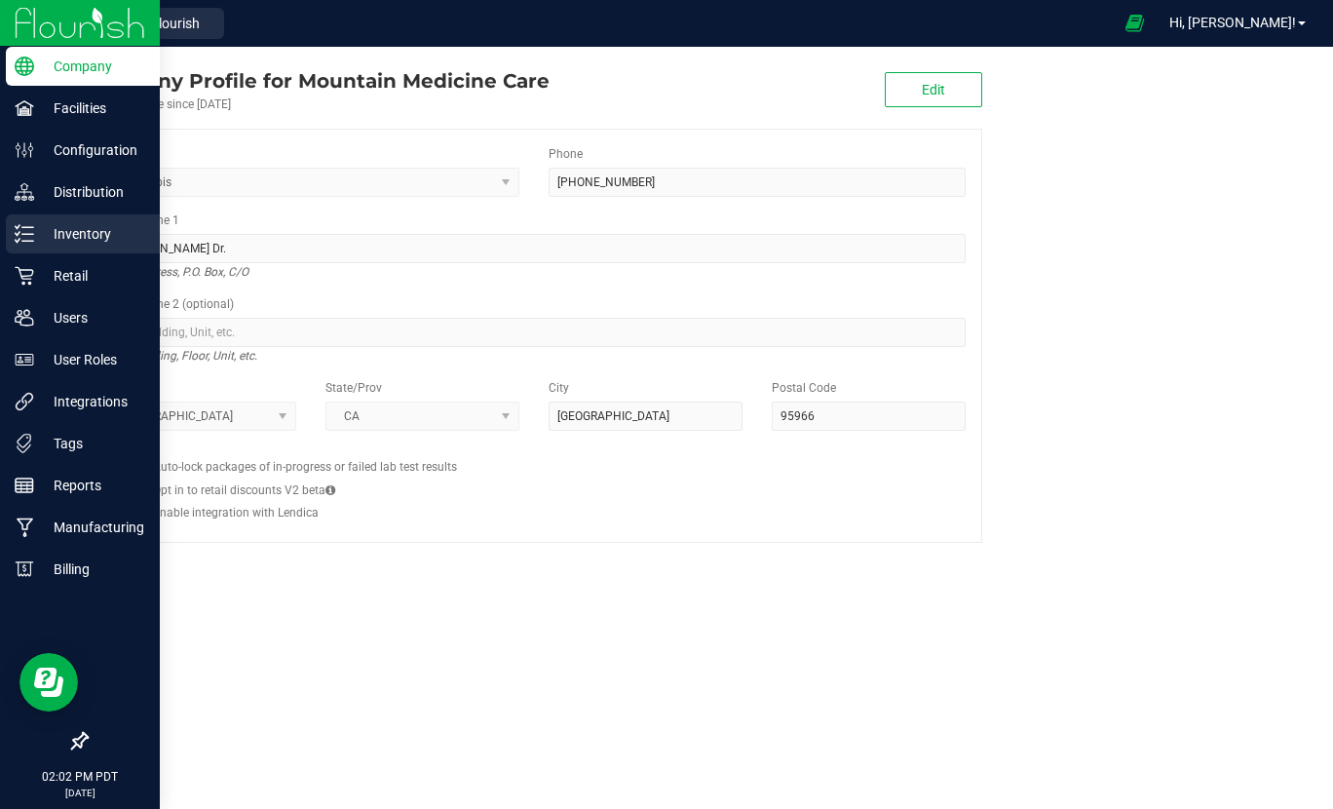
click at [45, 246] on div "Inventory" at bounding box center [83, 233] width 154 height 39
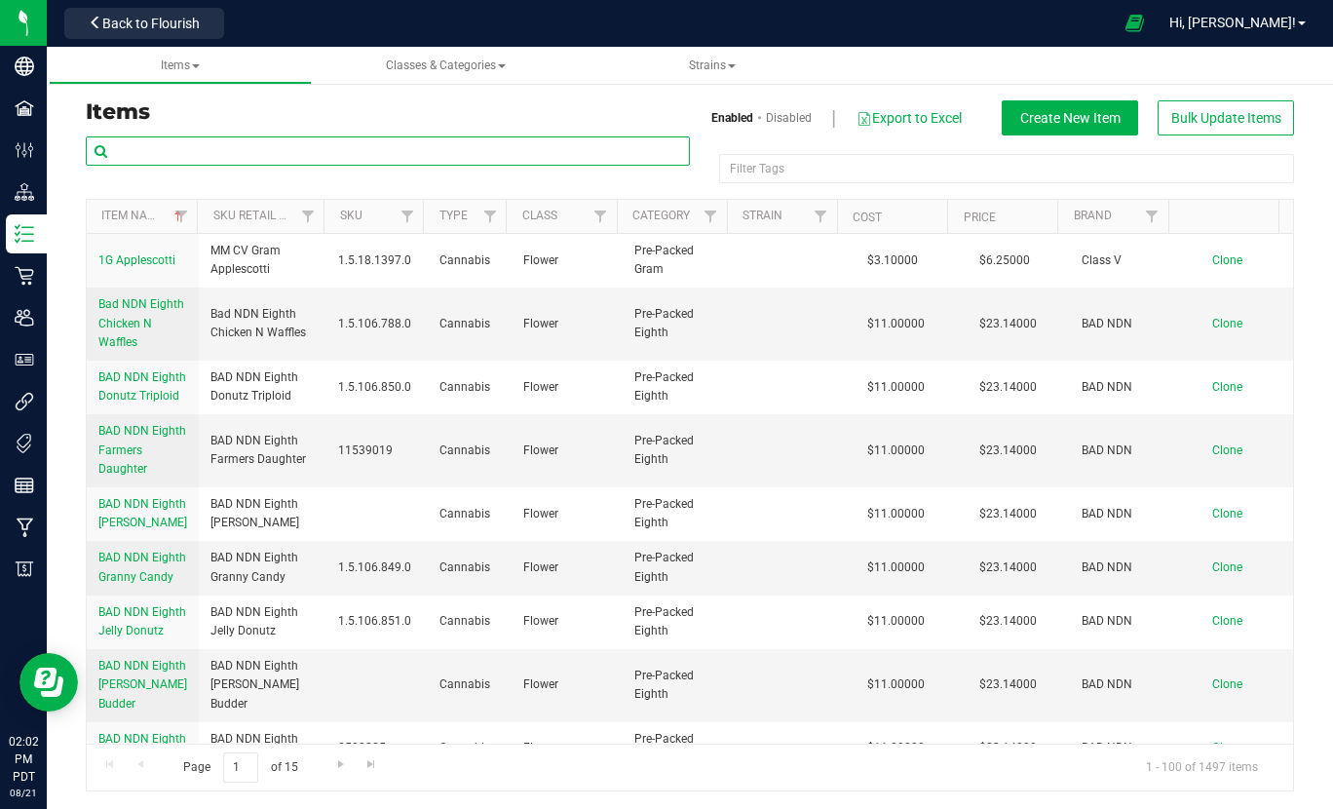
click at [193, 146] on input "text" at bounding box center [388, 150] width 604 height 29
type input "enf"
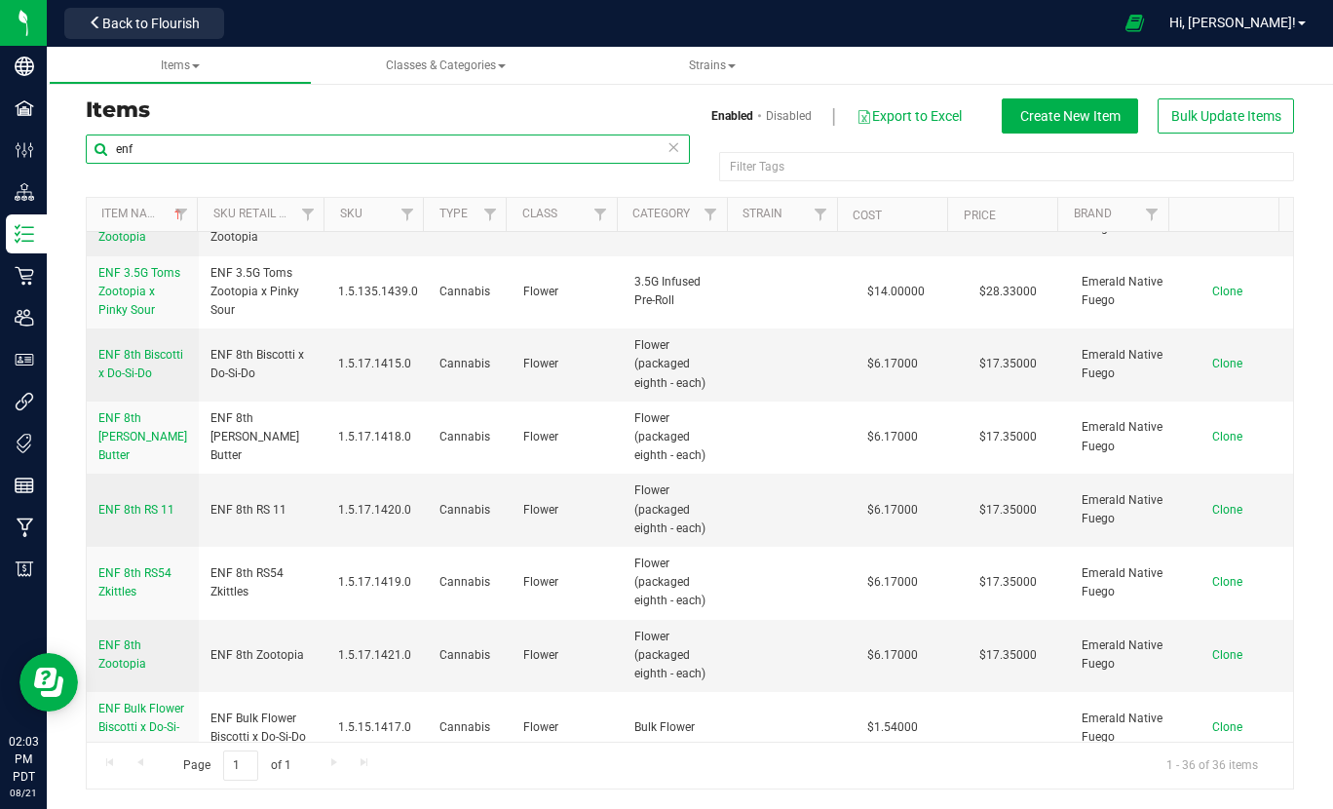
scroll to position [1331, 0]
